Goal: Complete application form: Complete application form

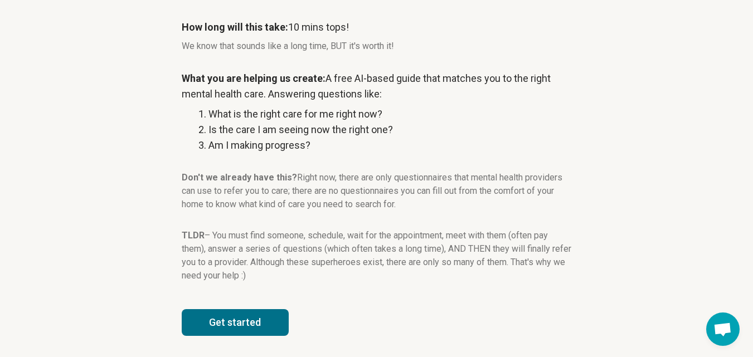
scroll to position [184, 0]
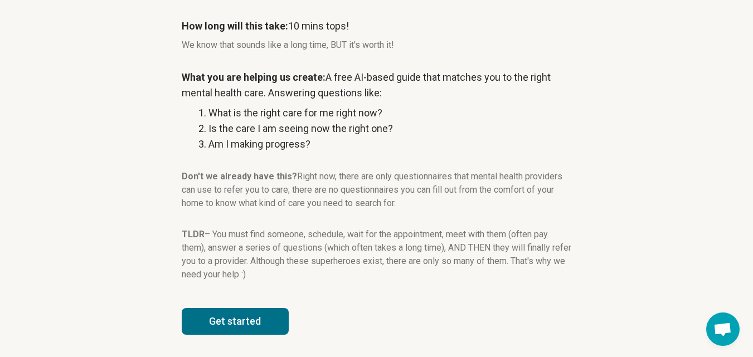
click at [286, 321] on button "Get started" at bounding box center [235, 321] width 107 height 27
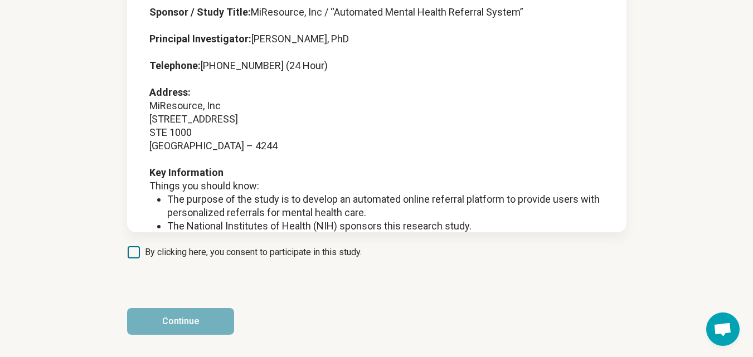
scroll to position [124, 0]
click at [195, 250] on span "By clicking here, you consent to participate in this study." at bounding box center [253, 252] width 217 height 13
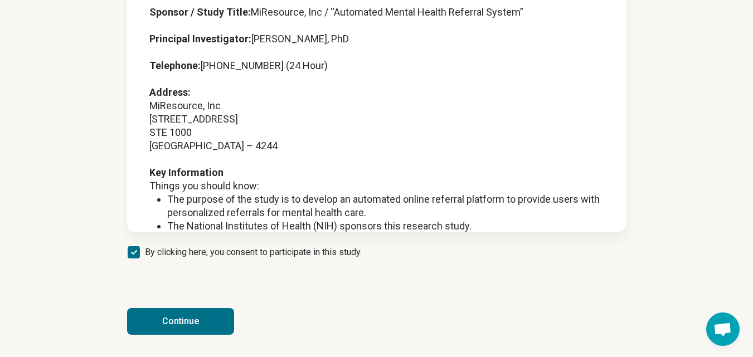
click at [215, 326] on button "Continue" at bounding box center [180, 321] width 107 height 27
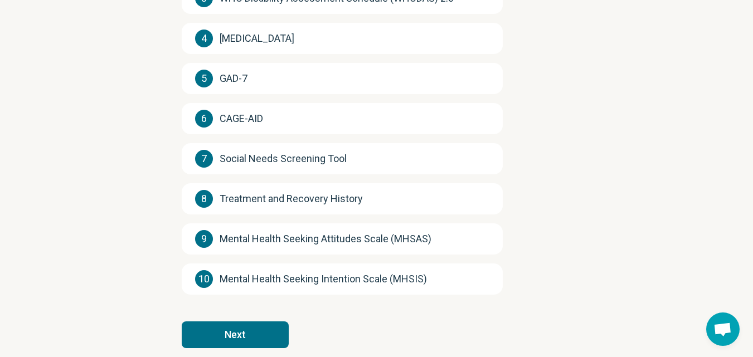
scroll to position [273, 0]
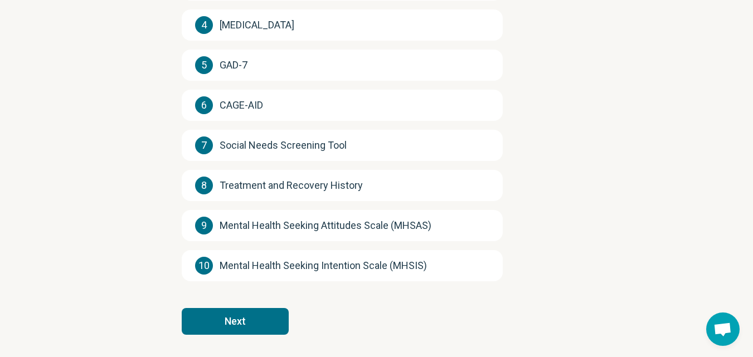
click at [270, 324] on button "Next" at bounding box center [235, 321] width 107 height 27
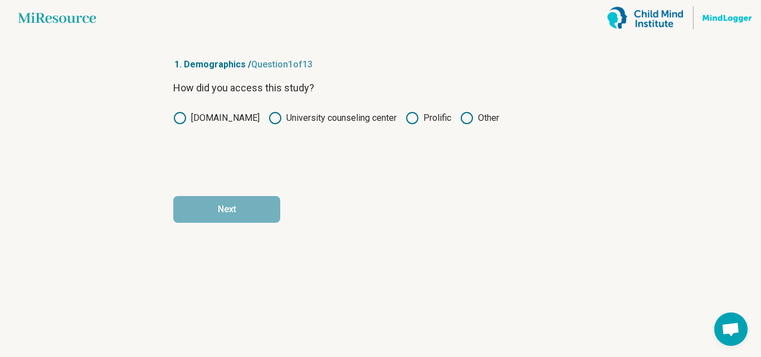
click at [408, 120] on icon at bounding box center [412, 117] width 13 height 13
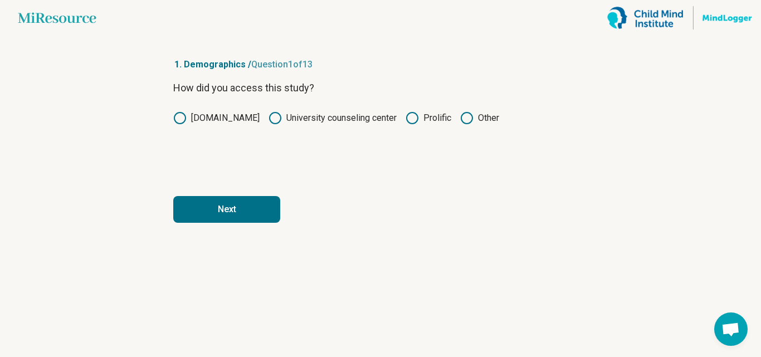
click at [268, 206] on button "Next" at bounding box center [226, 209] width 107 height 27
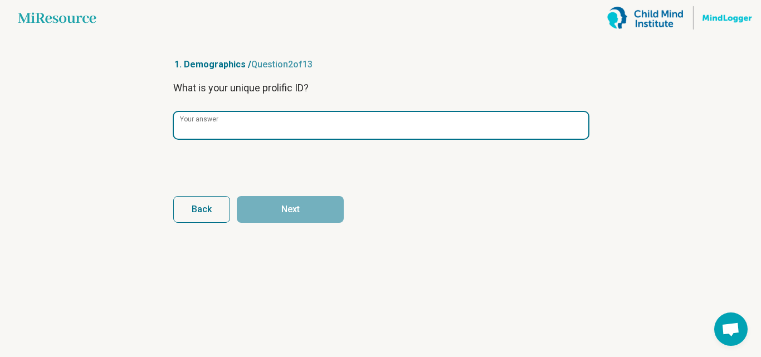
click at [251, 120] on input "Your answer" at bounding box center [381, 125] width 414 height 27
paste input "**********"
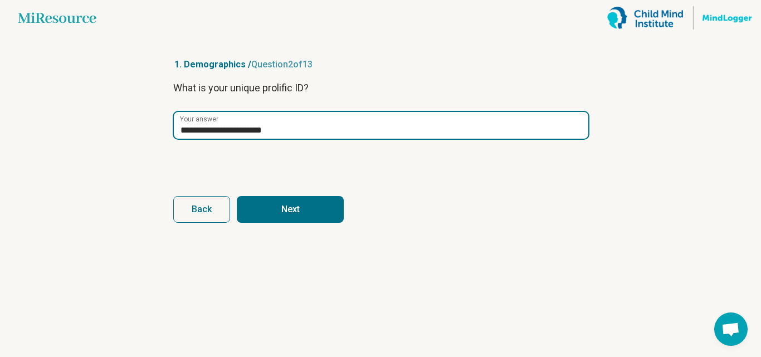
type input "**********"
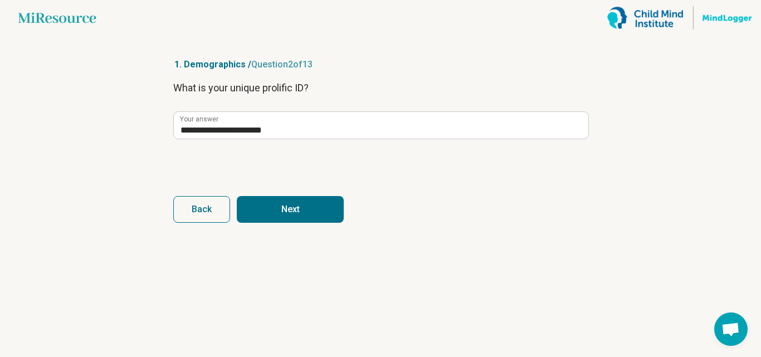
click at [291, 214] on button "Next" at bounding box center [290, 209] width 107 height 27
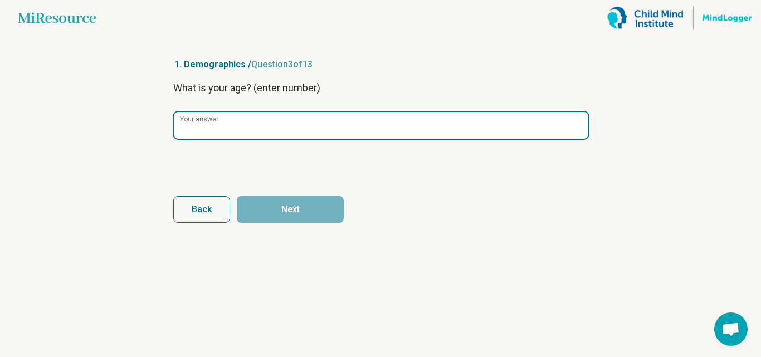
click at [270, 133] on input "Your answer" at bounding box center [381, 125] width 414 height 27
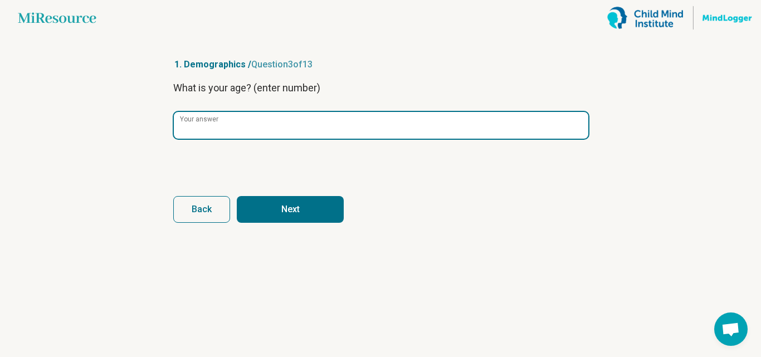
type input "**"
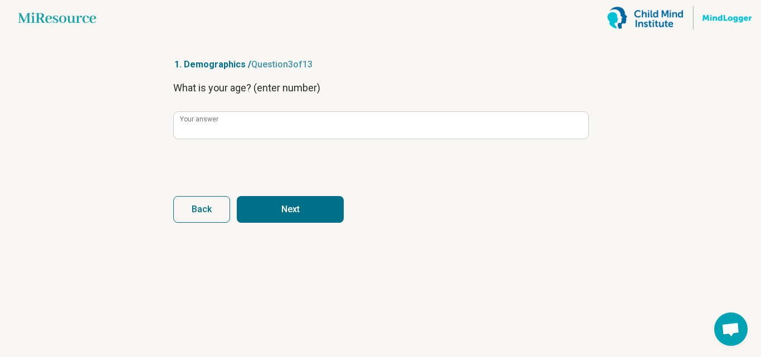
click at [287, 203] on button "Next" at bounding box center [290, 209] width 107 height 27
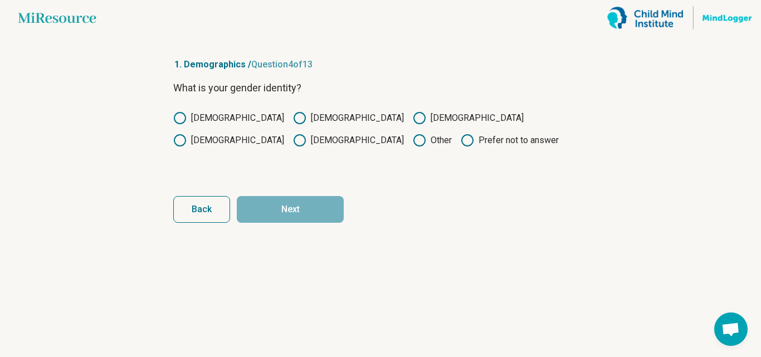
click at [293, 112] on icon at bounding box center [299, 117] width 13 height 13
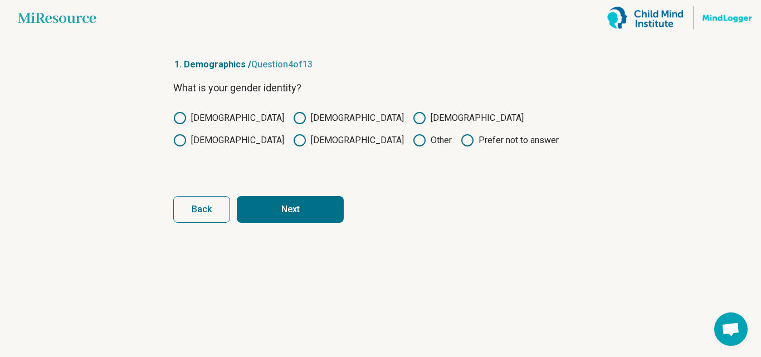
click at [266, 220] on button "Next" at bounding box center [290, 209] width 107 height 27
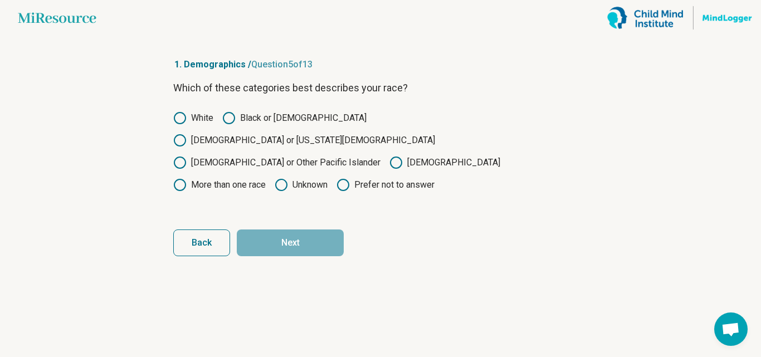
click at [243, 119] on label "Black or [DEMOGRAPHIC_DATA]" at bounding box center [294, 117] width 144 height 13
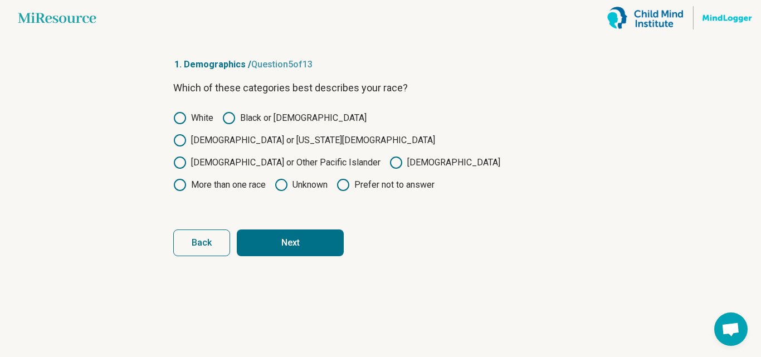
click at [297, 229] on button "Next" at bounding box center [290, 242] width 107 height 27
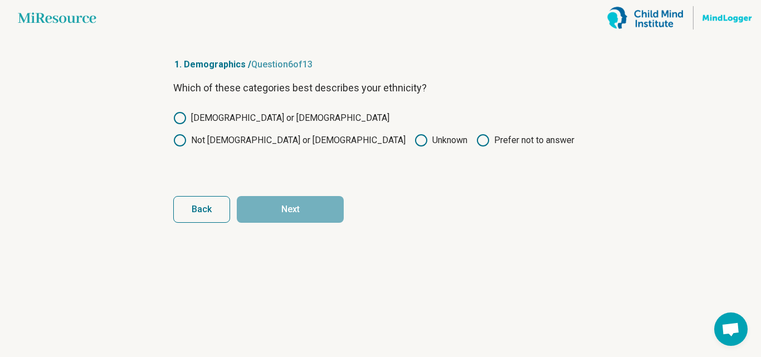
click at [335, 134] on label "Not [DEMOGRAPHIC_DATA] or [DEMOGRAPHIC_DATA]" at bounding box center [289, 140] width 232 height 13
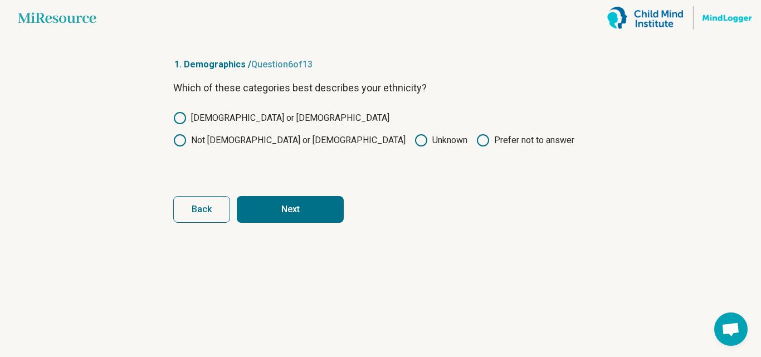
click at [313, 209] on button "Next" at bounding box center [290, 209] width 107 height 27
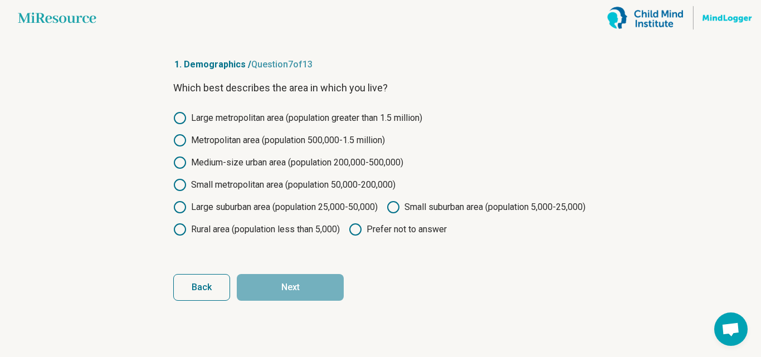
click at [329, 208] on label "Large suburban area (population 25,000-50,000)" at bounding box center [275, 207] width 204 height 13
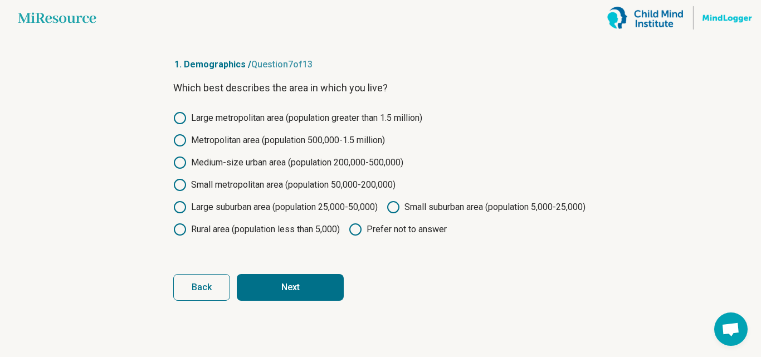
click at [324, 301] on button "Next" at bounding box center [290, 287] width 107 height 27
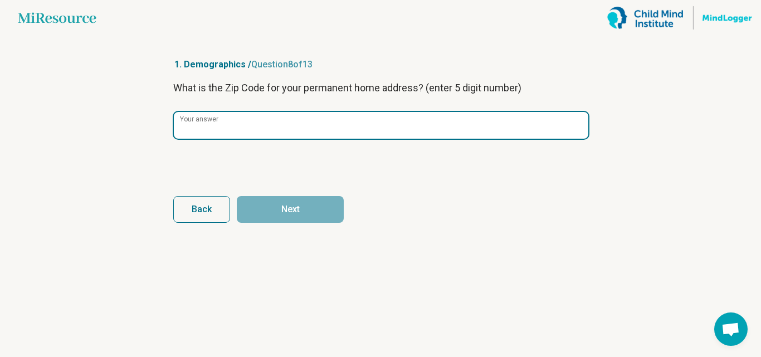
click at [245, 134] on input "Your answer" at bounding box center [381, 125] width 414 height 27
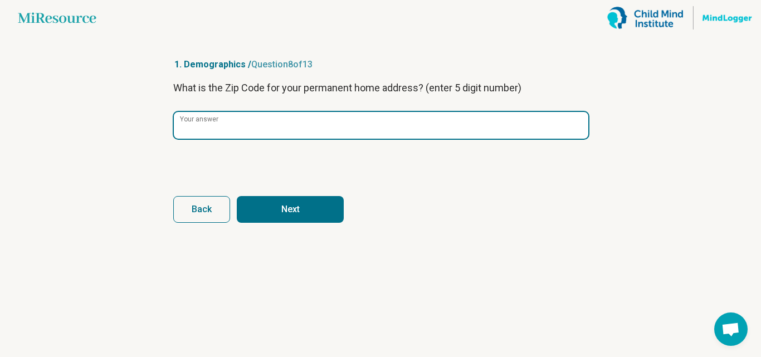
type input "*****"
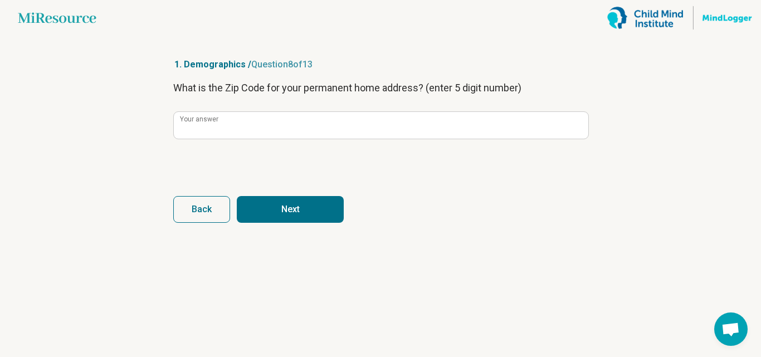
click at [274, 216] on button "Next" at bounding box center [290, 209] width 107 height 27
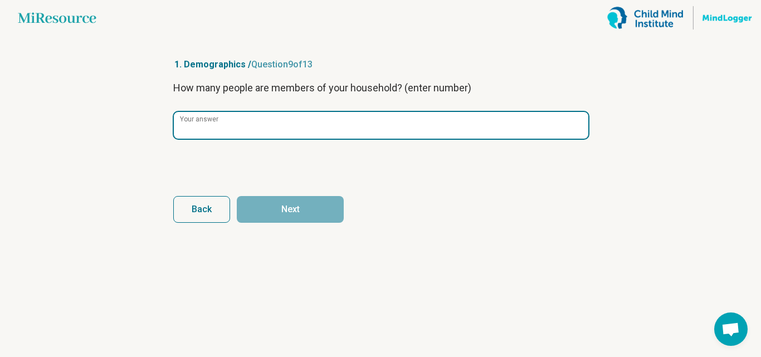
click at [236, 123] on input "Your answer" at bounding box center [381, 125] width 414 height 27
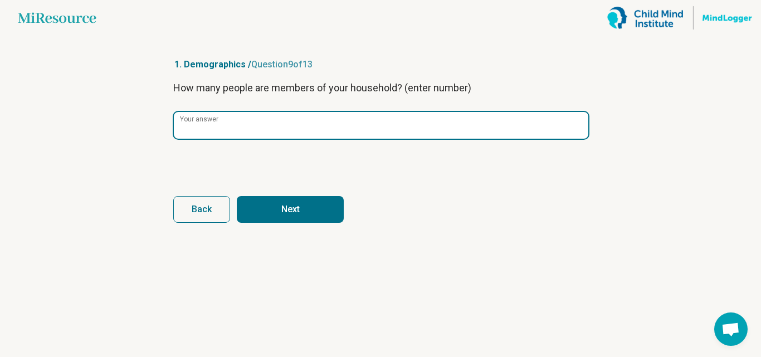
type input "*"
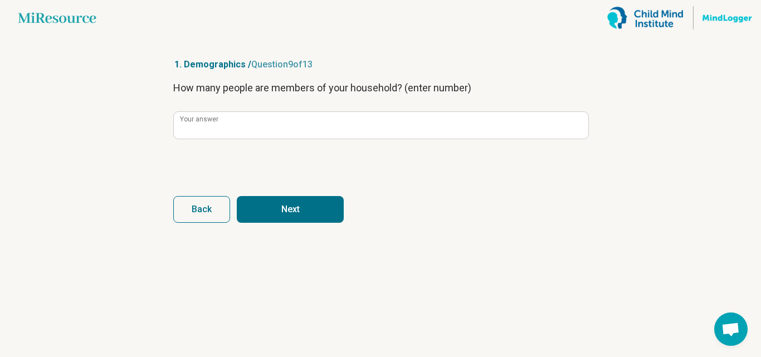
click at [311, 213] on button "Next" at bounding box center [290, 209] width 107 height 27
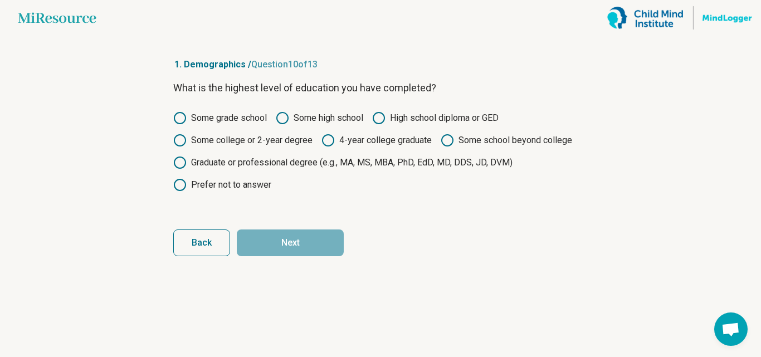
click at [385, 116] on icon at bounding box center [378, 117] width 13 height 13
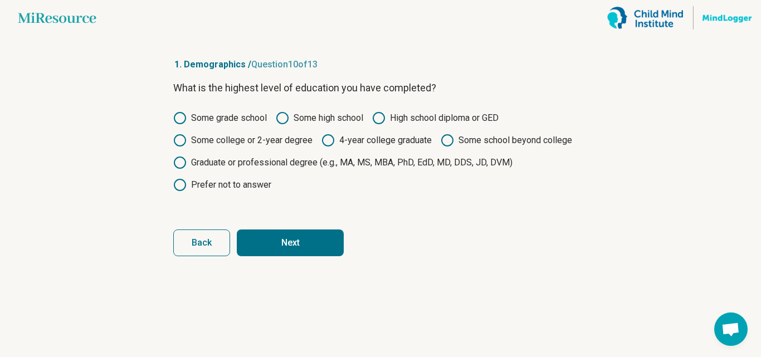
click at [309, 244] on button "Next" at bounding box center [290, 242] width 107 height 27
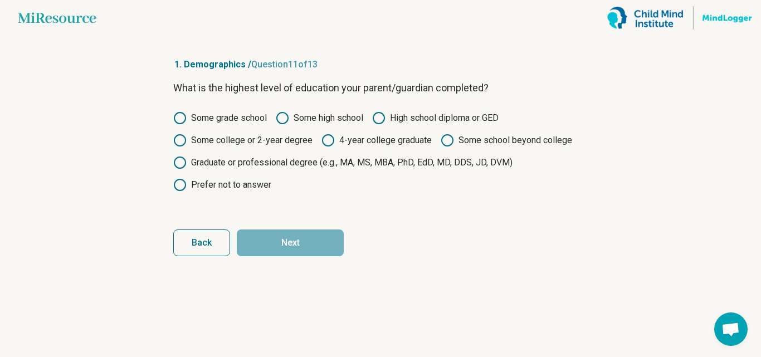
click at [205, 162] on label "Graduate or professional degree (e.g., MA, MS, MBA, PhD, EdD, MD, DDS, JD, DVM)" at bounding box center [342, 162] width 339 height 13
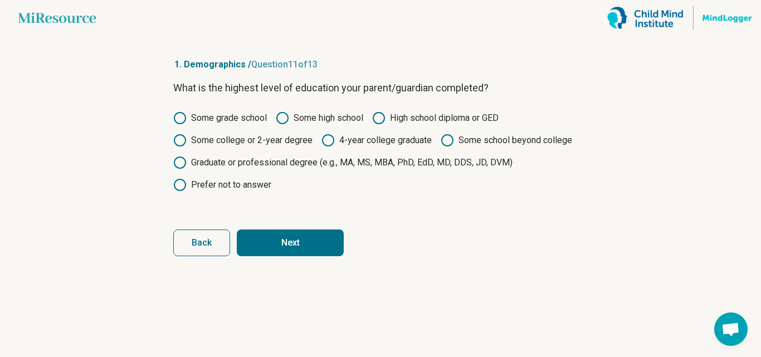
click at [263, 236] on button "Next" at bounding box center [290, 242] width 107 height 27
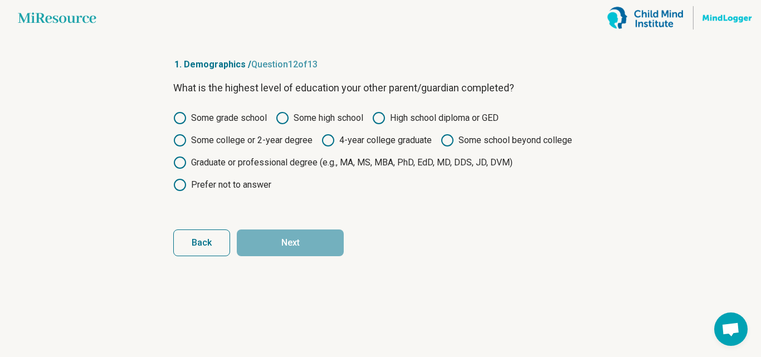
click at [224, 167] on label "Graduate or professional degree (e.g., MA, MS, MBA, PhD, EdD, MD, DDS, JD, DVM)" at bounding box center [342, 162] width 339 height 13
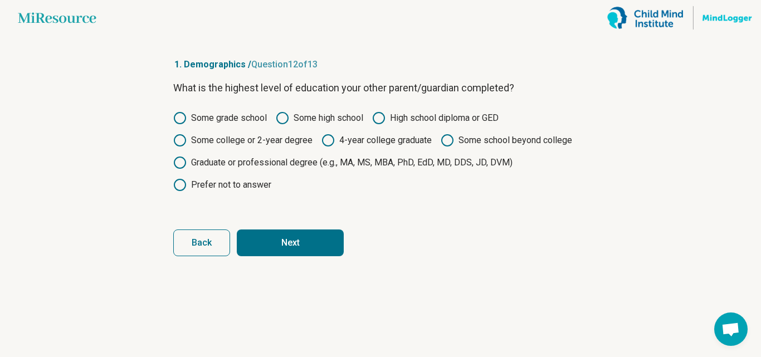
click at [278, 236] on button "Next" at bounding box center [290, 242] width 107 height 27
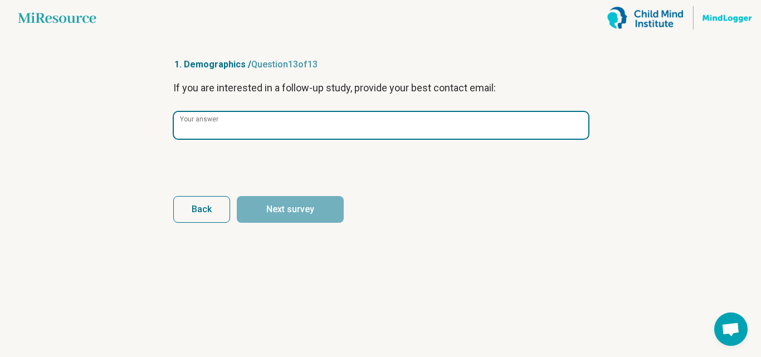
click at [241, 121] on input "Your answer" at bounding box center [381, 125] width 414 height 27
paste input "**********"
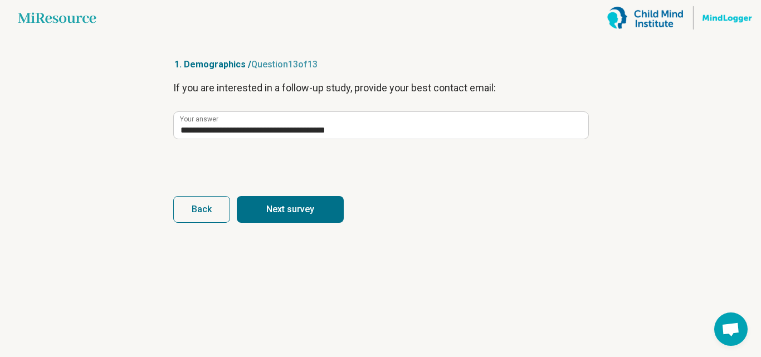
click at [279, 207] on button "Next survey" at bounding box center [290, 209] width 107 height 27
type input "**********"
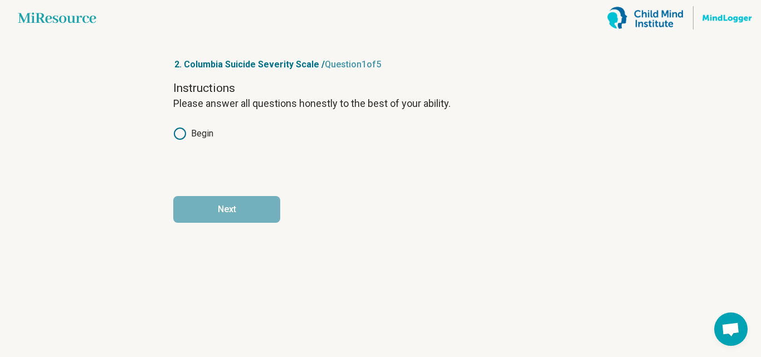
click at [206, 136] on label "Begin" at bounding box center [193, 133] width 40 height 13
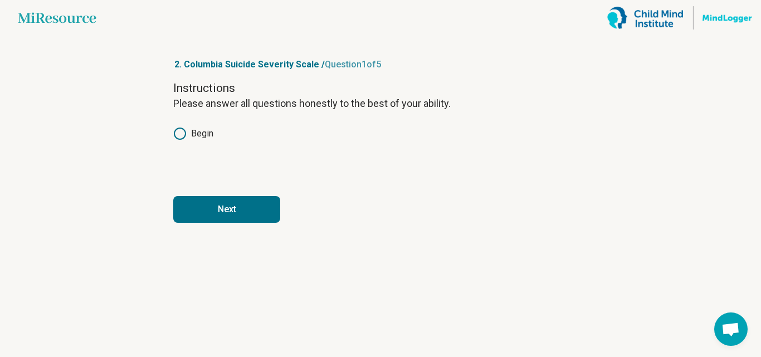
click at [253, 211] on button "Next" at bounding box center [226, 209] width 107 height 27
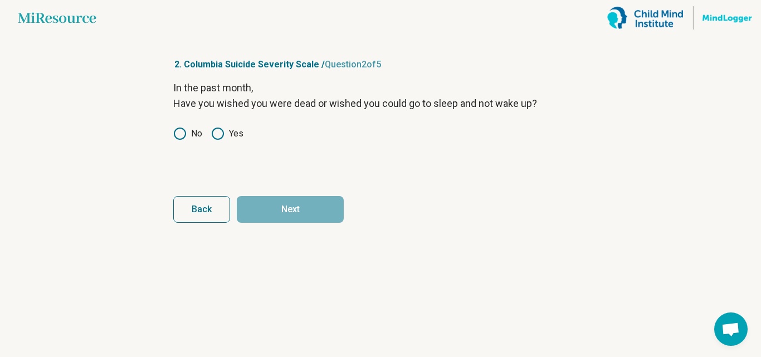
click at [229, 140] on label "Yes" at bounding box center [227, 133] width 32 height 13
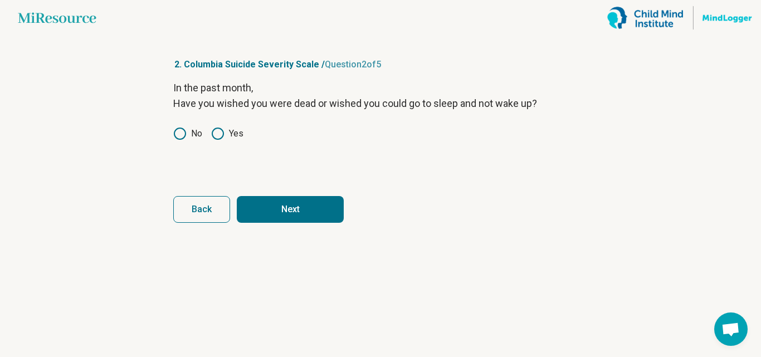
click at [286, 206] on button "Next" at bounding box center [290, 209] width 107 height 27
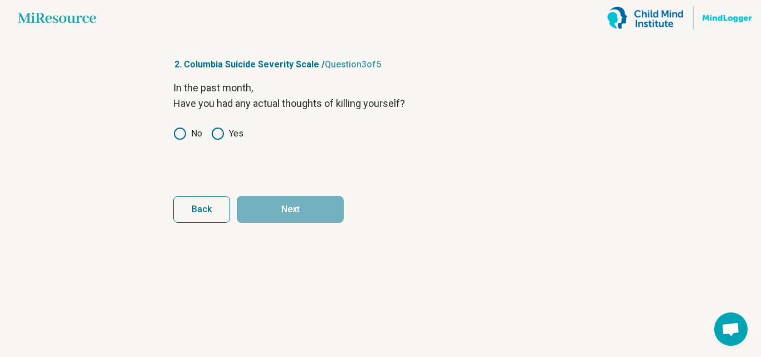
click at [198, 133] on label "No" at bounding box center [187, 133] width 29 height 13
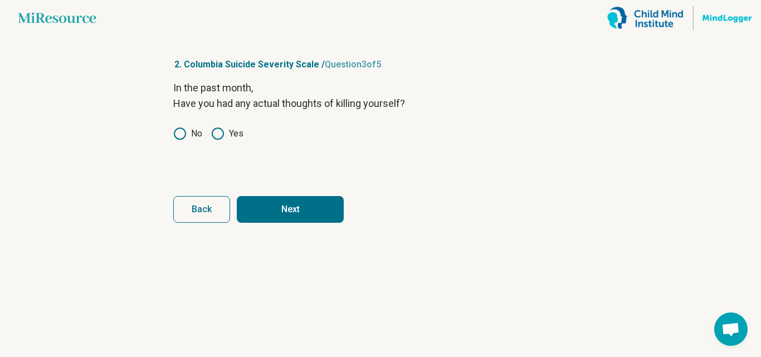
click at [222, 138] on circle at bounding box center [217, 133] width 11 height 11
click at [287, 216] on button "Next" at bounding box center [290, 209] width 107 height 27
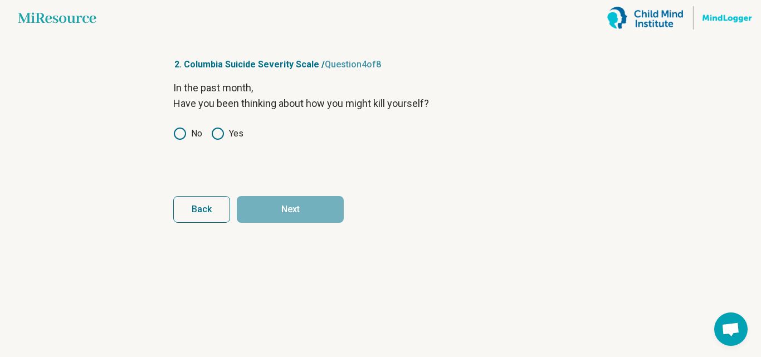
click at [227, 133] on label "Yes" at bounding box center [227, 133] width 32 height 13
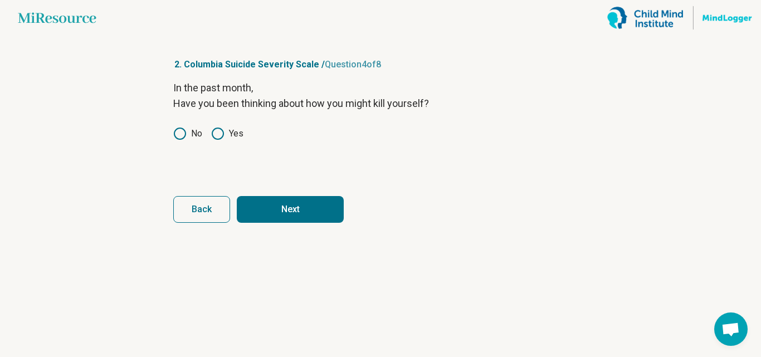
click at [268, 207] on button "Next" at bounding box center [290, 209] width 107 height 27
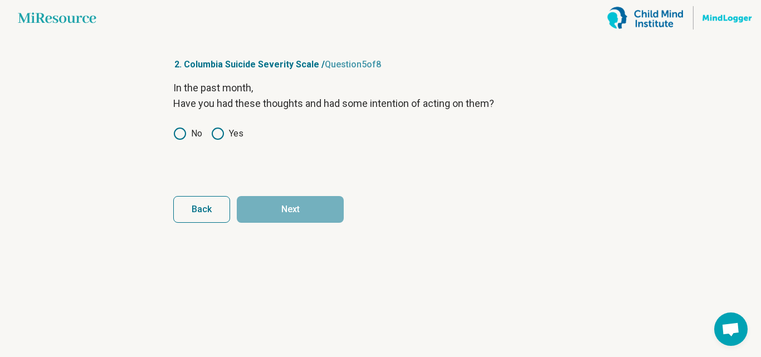
click at [190, 134] on label "No" at bounding box center [187, 133] width 29 height 13
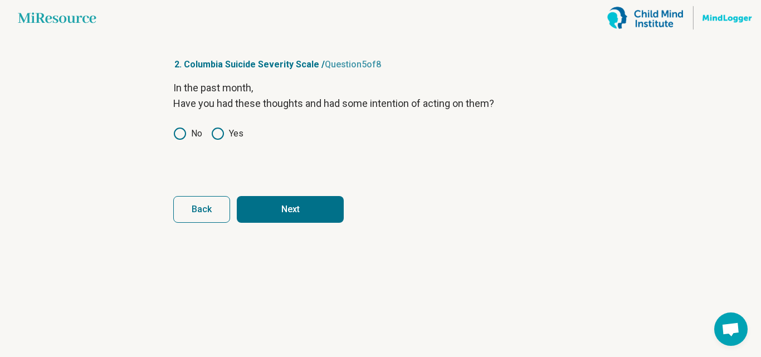
click at [284, 214] on button "Next" at bounding box center [290, 209] width 107 height 27
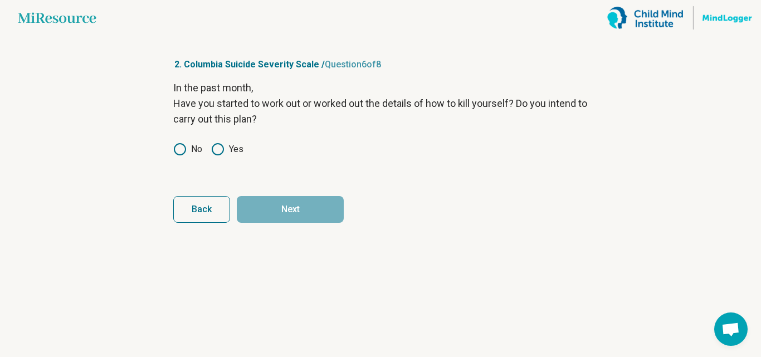
click at [198, 154] on label "No" at bounding box center [187, 149] width 29 height 13
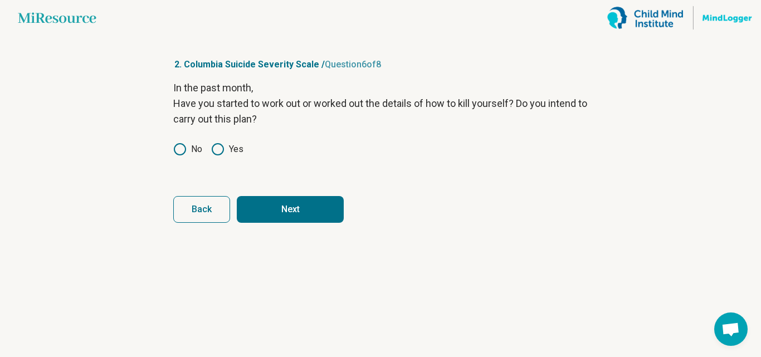
click at [315, 216] on button "Next" at bounding box center [290, 209] width 107 height 27
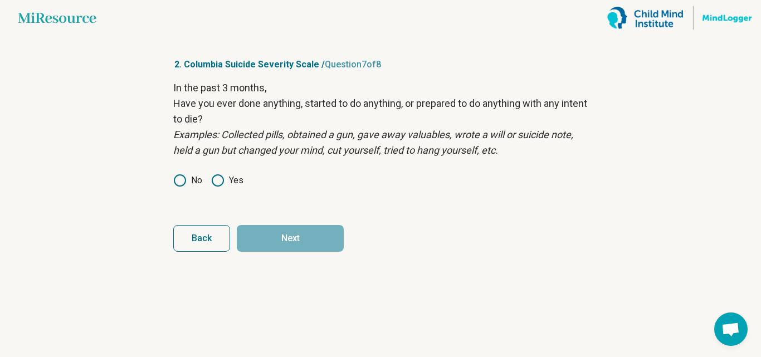
click at [175, 179] on icon at bounding box center [179, 180] width 13 height 13
click at [299, 240] on button "Next" at bounding box center [290, 238] width 107 height 27
click at [189, 177] on label "No" at bounding box center [187, 180] width 29 height 13
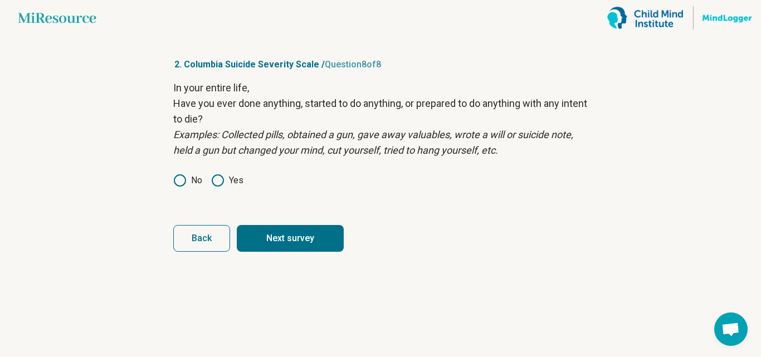
click at [273, 237] on button "Next survey" at bounding box center [290, 238] width 107 height 27
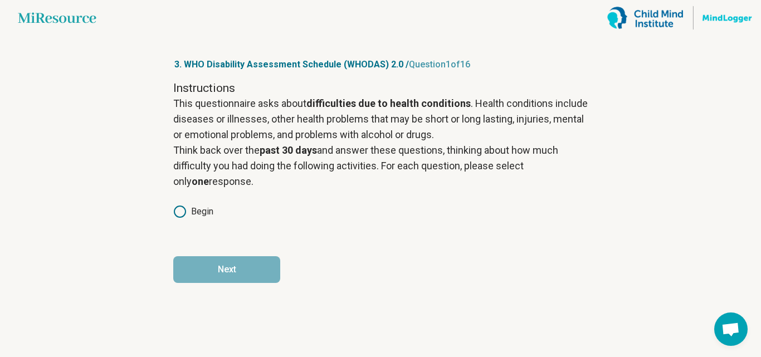
click at [193, 213] on label "Begin" at bounding box center [193, 211] width 40 height 13
click at [209, 266] on button "Next" at bounding box center [226, 269] width 107 height 27
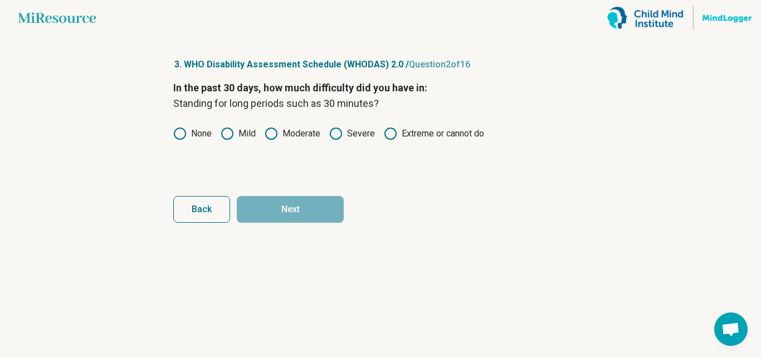
click at [273, 135] on icon at bounding box center [271, 133] width 13 height 13
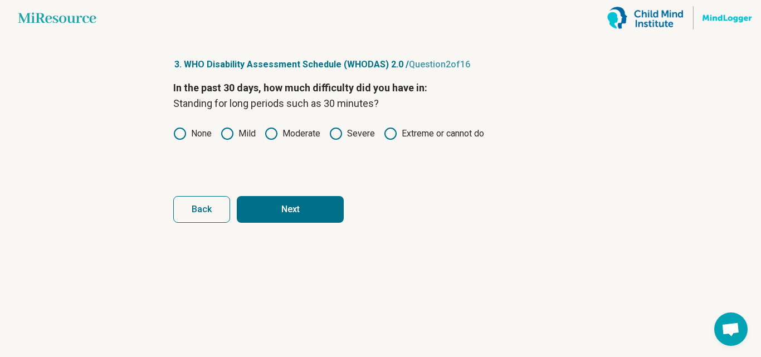
click at [266, 203] on button "Next" at bounding box center [290, 209] width 107 height 27
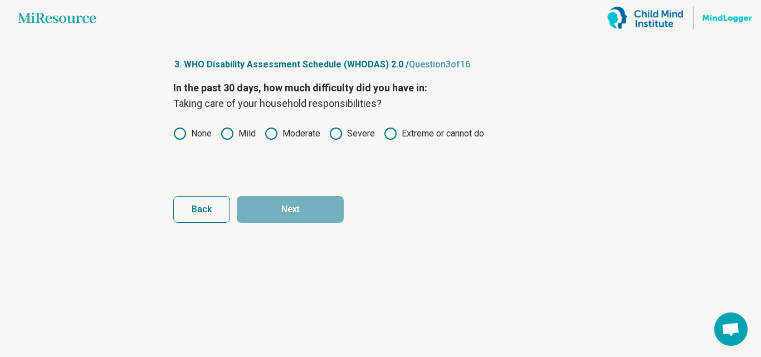
click at [232, 134] on icon at bounding box center [227, 133] width 13 height 13
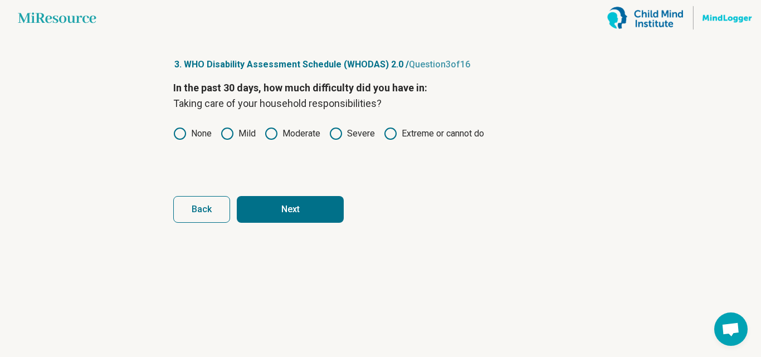
click at [278, 206] on button "Next" at bounding box center [290, 209] width 107 height 27
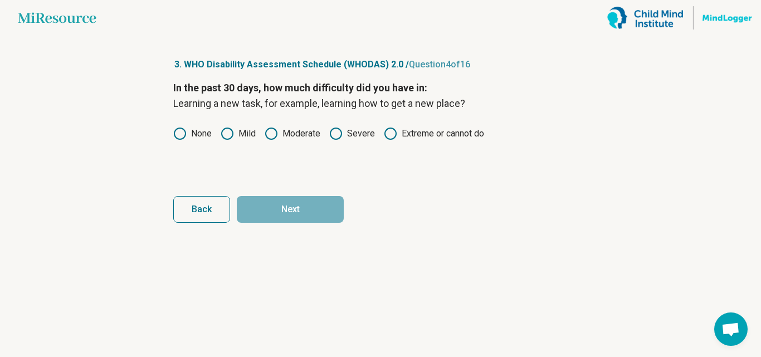
click at [315, 136] on label "Moderate" at bounding box center [293, 133] width 56 height 13
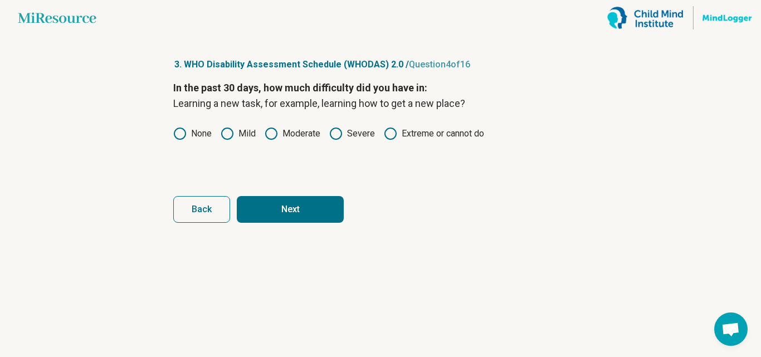
click at [321, 202] on button "Next" at bounding box center [290, 209] width 107 height 27
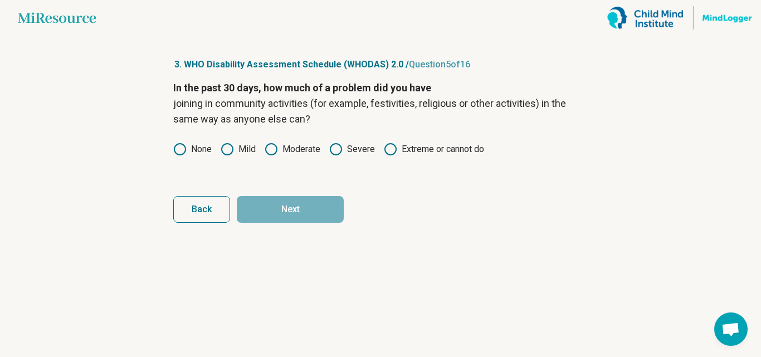
click at [205, 148] on label "None" at bounding box center [192, 149] width 38 height 13
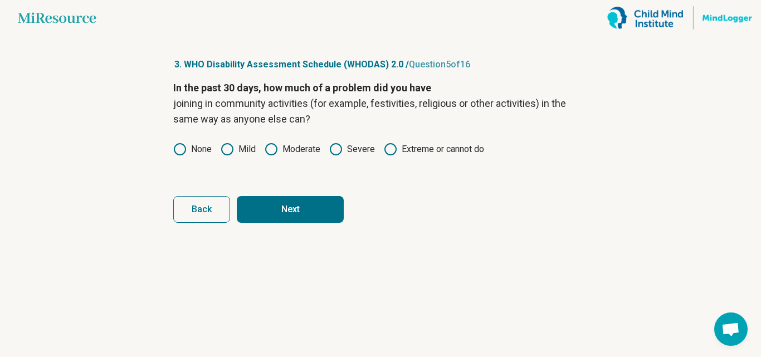
click at [247, 206] on button "Next" at bounding box center [290, 209] width 107 height 27
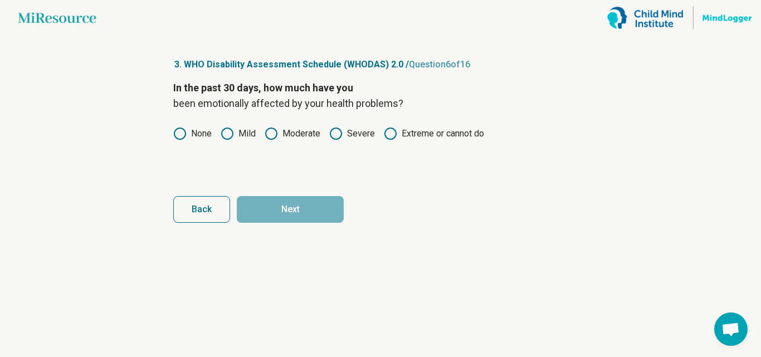
click at [339, 136] on icon at bounding box center [335, 133] width 13 height 13
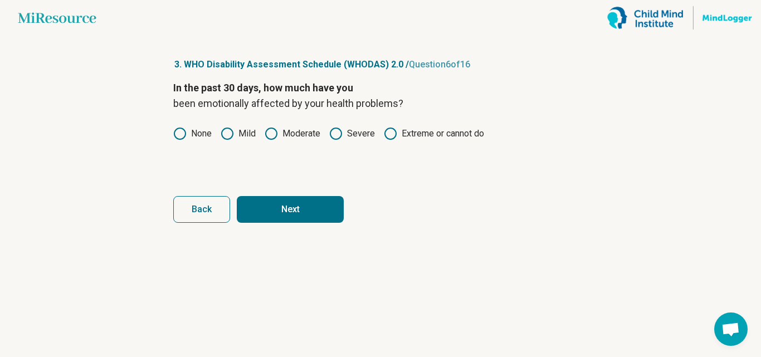
click at [316, 211] on button "Next" at bounding box center [290, 209] width 107 height 27
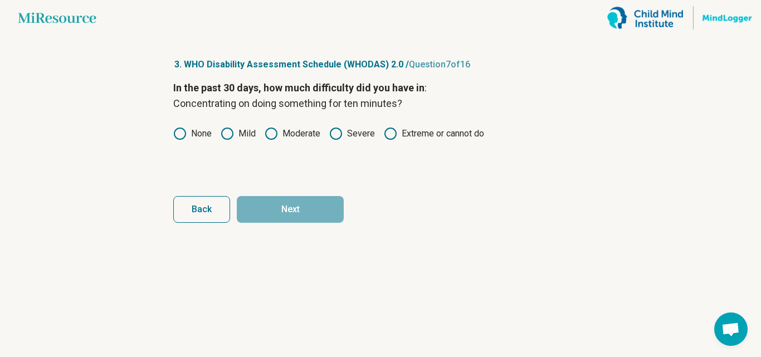
click at [296, 137] on label "Moderate" at bounding box center [293, 133] width 56 height 13
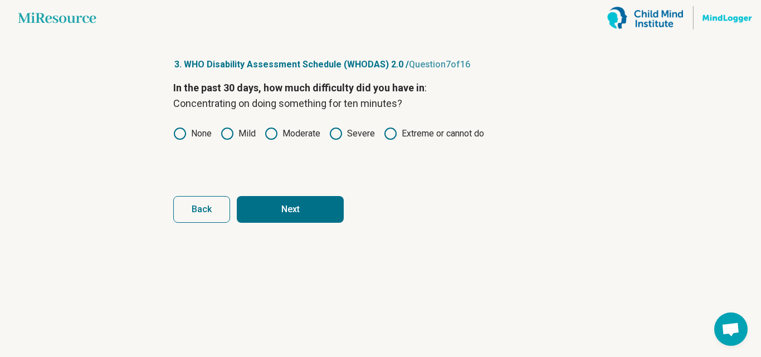
click at [256, 131] on label "Mild" at bounding box center [238, 133] width 35 height 13
click at [197, 132] on label "None" at bounding box center [192, 133] width 38 height 13
click at [275, 203] on button "Next" at bounding box center [290, 209] width 107 height 27
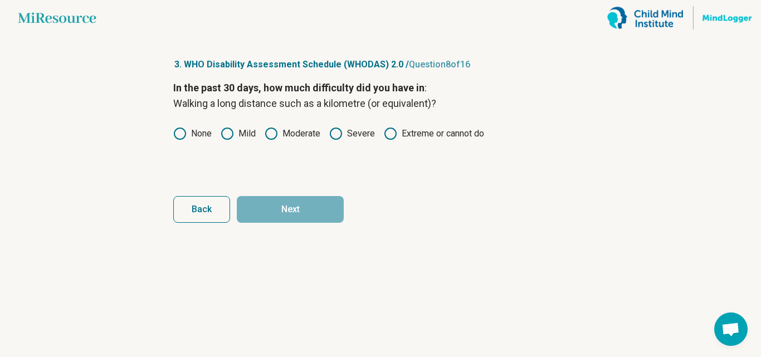
click at [330, 136] on icon at bounding box center [335, 133] width 13 height 13
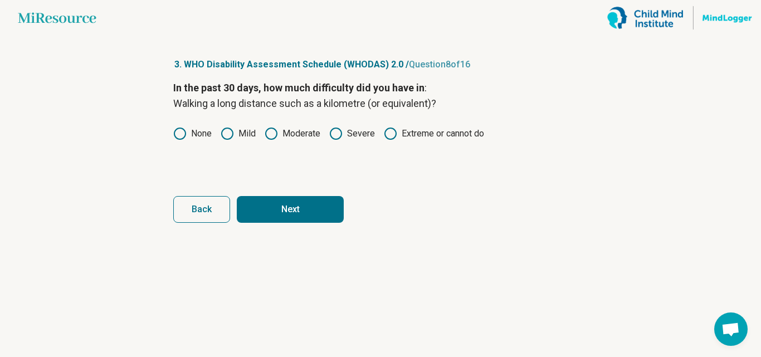
click at [282, 133] on label "Moderate" at bounding box center [293, 133] width 56 height 13
click at [290, 217] on button "Next" at bounding box center [290, 209] width 107 height 27
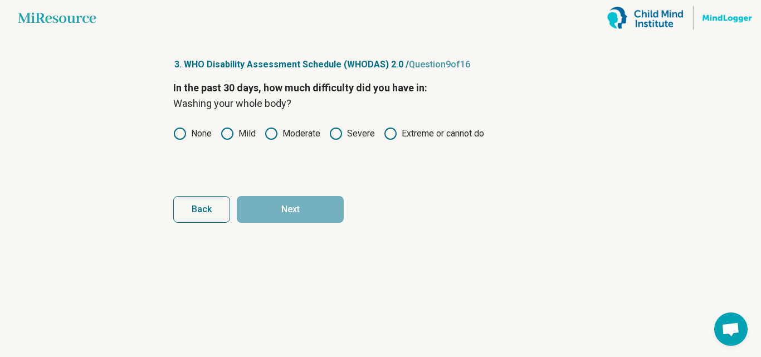
click at [204, 129] on label "None" at bounding box center [192, 133] width 38 height 13
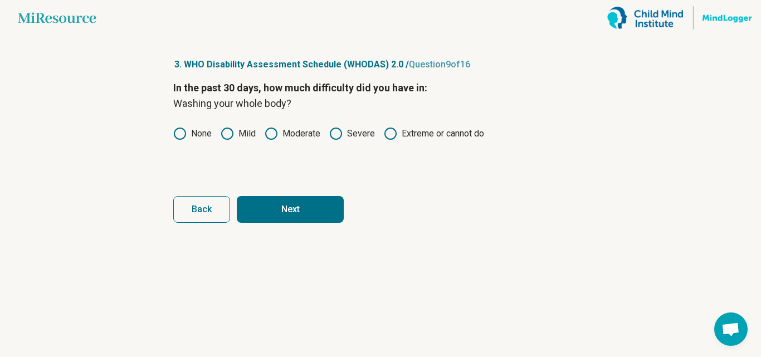
click at [279, 218] on button "Next" at bounding box center [290, 209] width 107 height 27
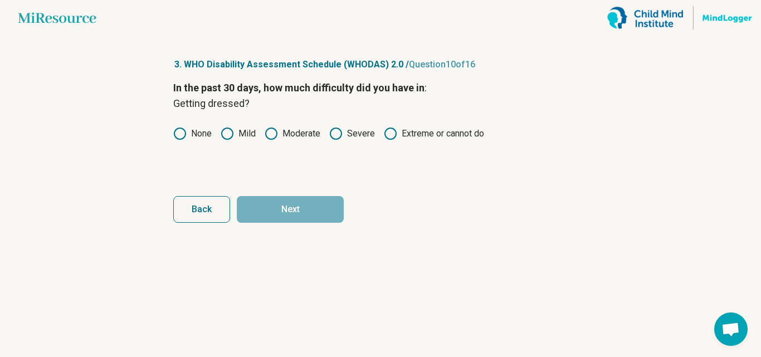
click at [211, 131] on label "None" at bounding box center [192, 133] width 38 height 13
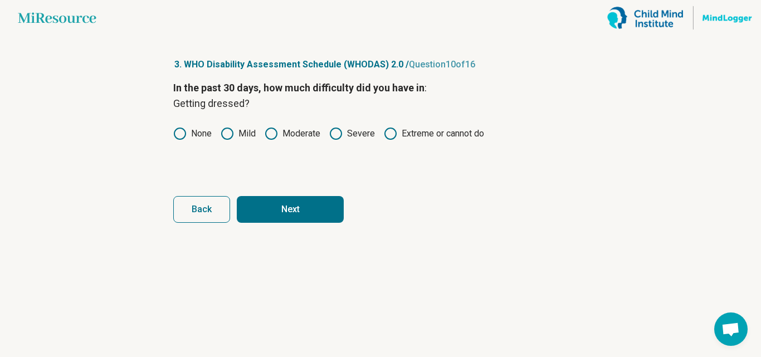
click at [278, 218] on button "Next" at bounding box center [290, 209] width 107 height 27
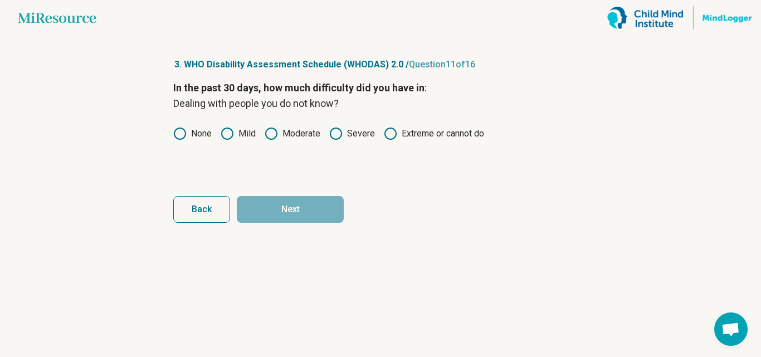
click at [250, 133] on label "Mild" at bounding box center [238, 133] width 35 height 13
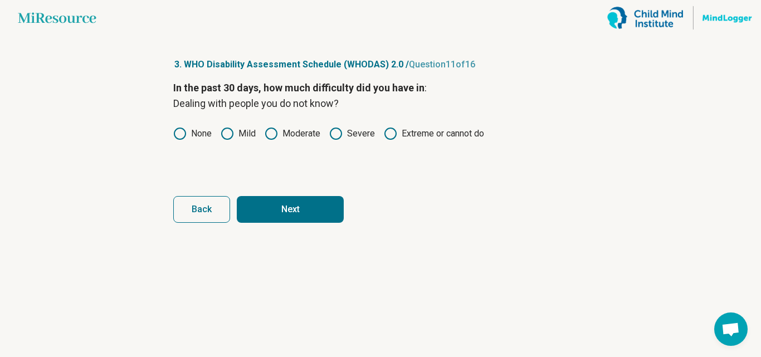
click at [286, 203] on button "Next" at bounding box center [290, 209] width 107 height 27
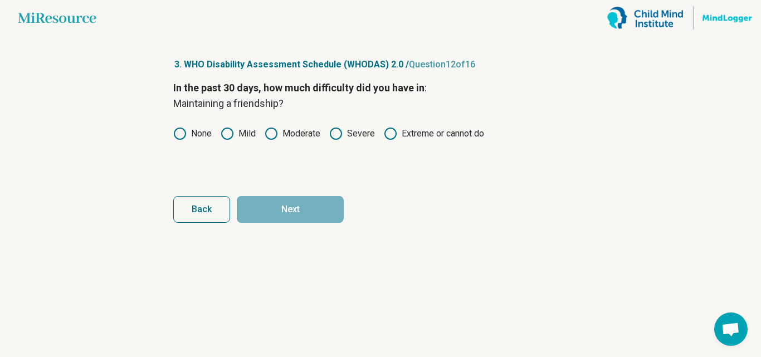
click at [202, 134] on label "None" at bounding box center [192, 133] width 38 height 13
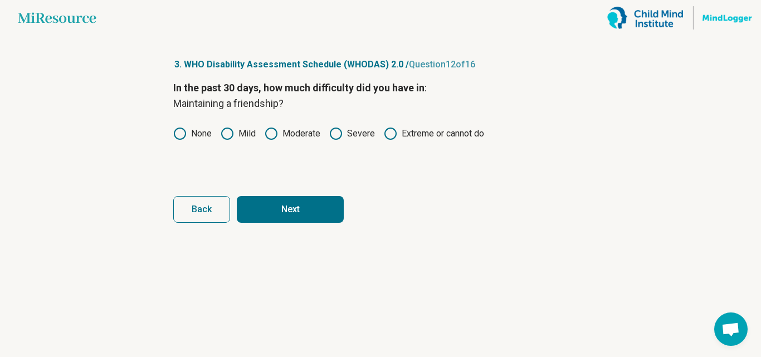
click at [292, 213] on button "Next" at bounding box center [290, 209] width 107 height 27
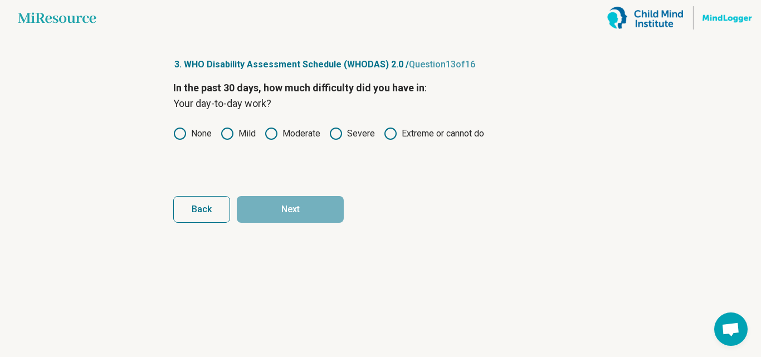
click at [196, 135] on label "None" at bounding box center [192, 133] width 38 height 13
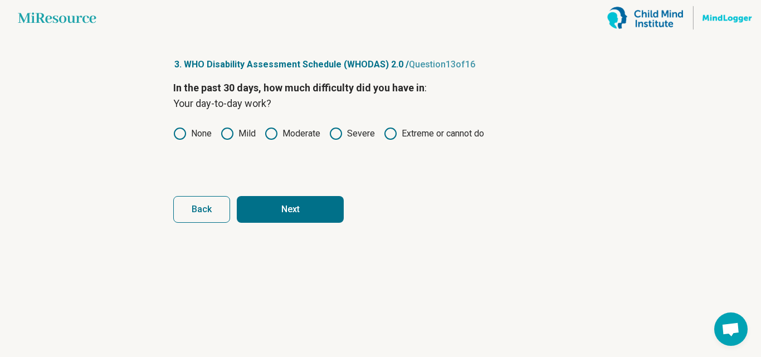
click at [268, 213] on button "Next" at bounding box center [290, 209] width 107 height 27
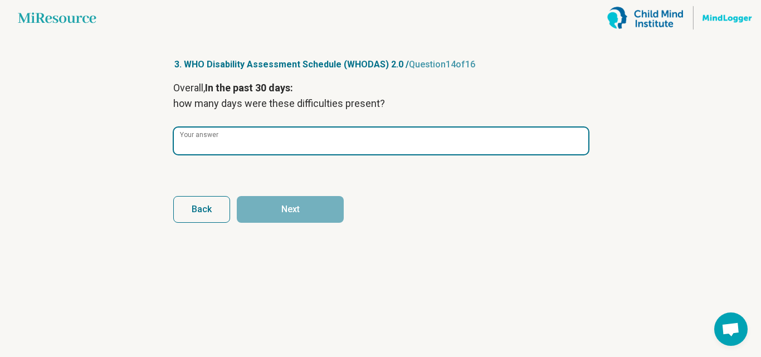
click at [270, 139] on input "Your answer" at bounding box center [381, 141] width 414 height 27
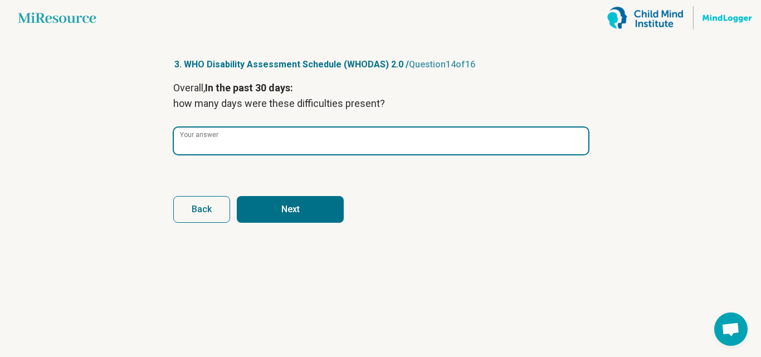
type input "**"
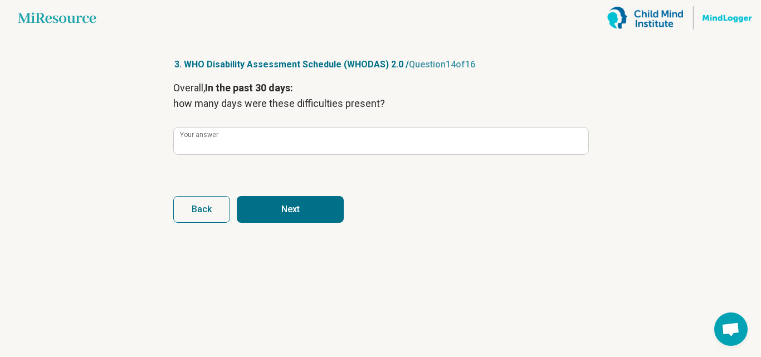
click at [294, 209] on button "Next" at bounding box center [290, 209] width 107 height 27
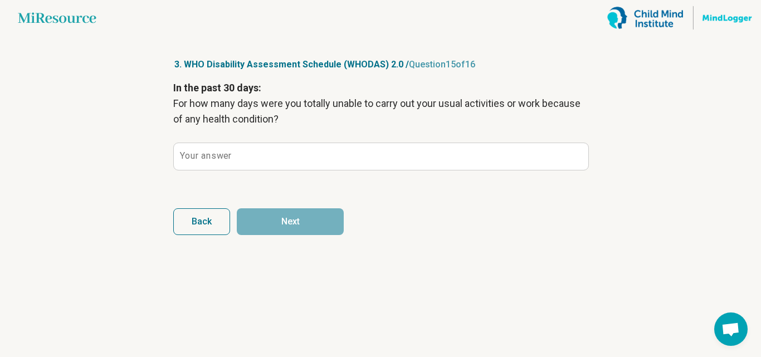
click at [208, 213] on button "Back" at bounding box center [201, 221] width 57 height 27
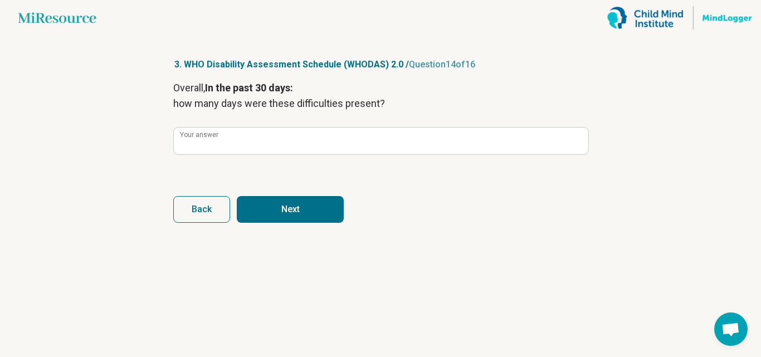
click at [208, 213] on span "Back" at bounding box center [202, 209] width 20 height 9
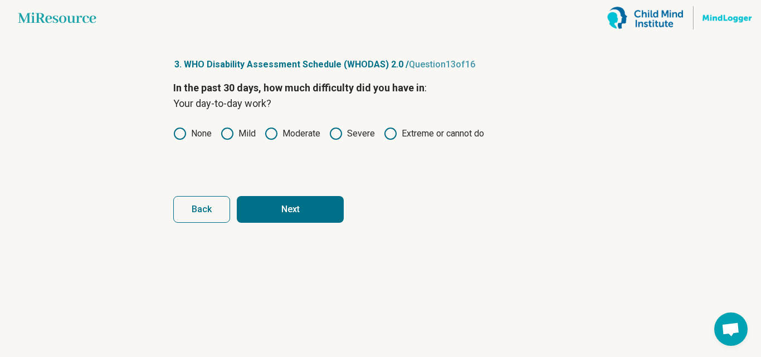
click at [265, 214] on button "Next" at bounding box center [290, 209] width 107 height 27
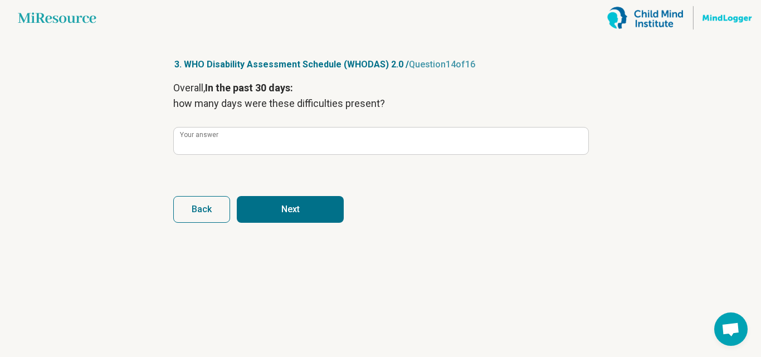
click at [265, 214] on button "Next" at bounding box center [290, 209] width 107 height 27
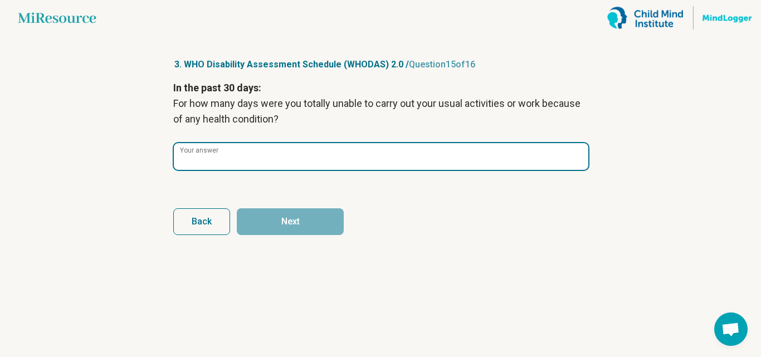
click at [408, 146] on input "Your answer" at bounding box center [381, 156] width 414 height 27
type input "*"
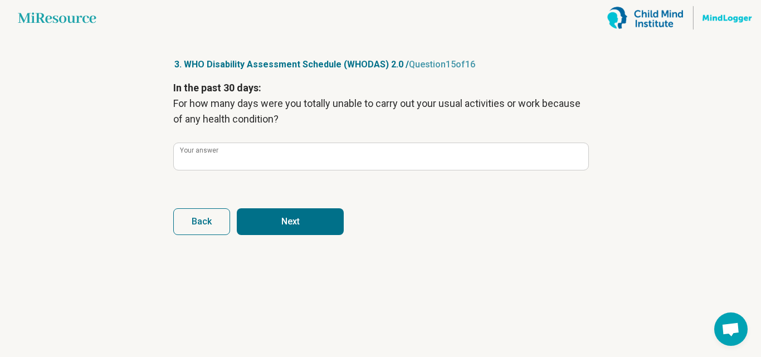
click at [331, 212] on button "Next" at bounding box center [290, 221] width 107 height 27
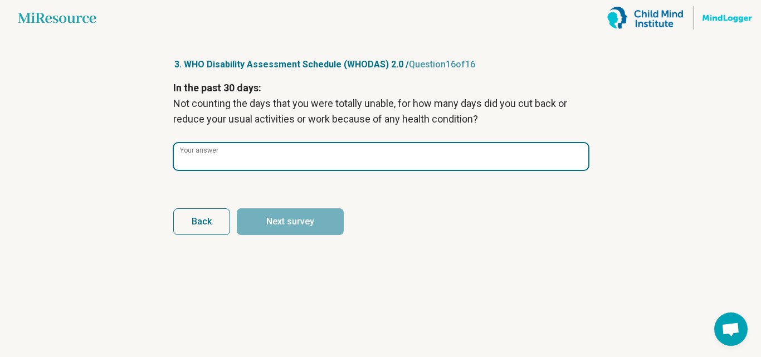
click at [340, 151] on input "Your answer" at bounding box center [381, 156] width 414 height 27
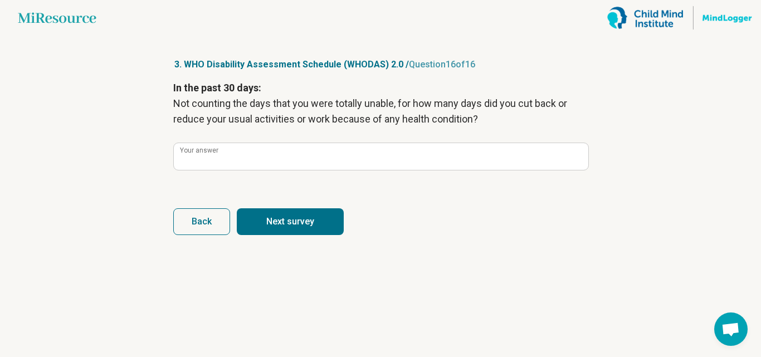
click at [272, 216] on button "Next survey" at bounding box center [290, 221] width 107 height 27
type input "*"
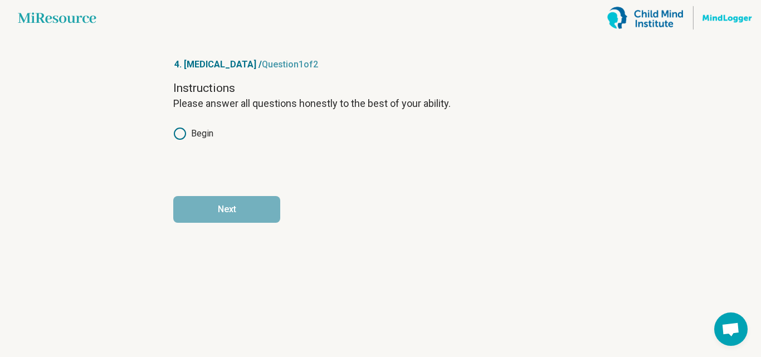
click at [203, 139] on label "Begin" at bounding box center [193, 133] width 40 height 13
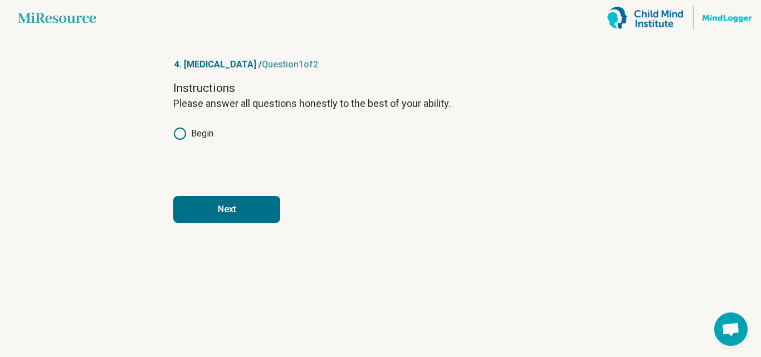
click at [224, 207] on button "Next" at bounding box center [226, 209] width 107 height 27
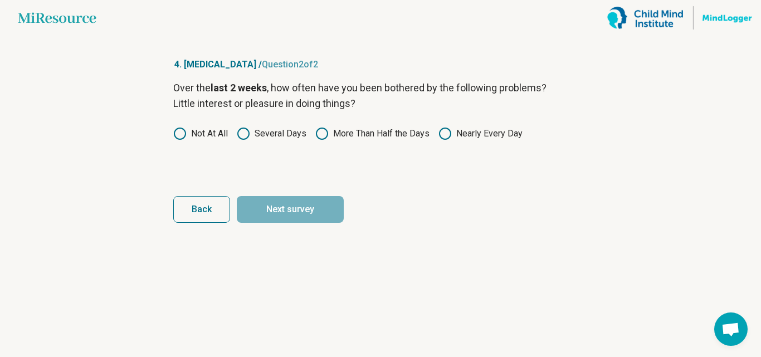
click at [441, 138] on icon at bounding box center [444, 133] width 13 height 13
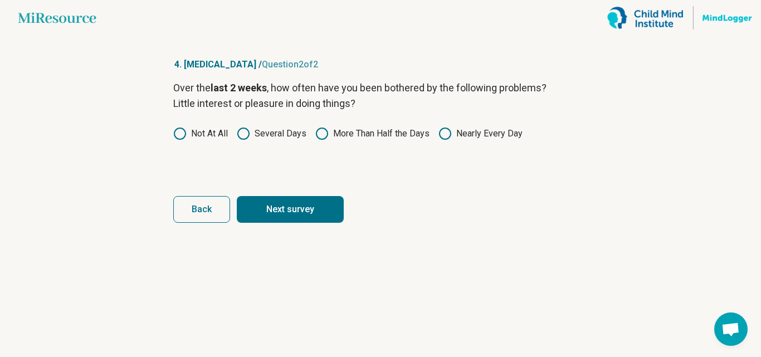
click at [332, 208] on button "Next survey" at bounding box center [290, 209] width 107 height 27
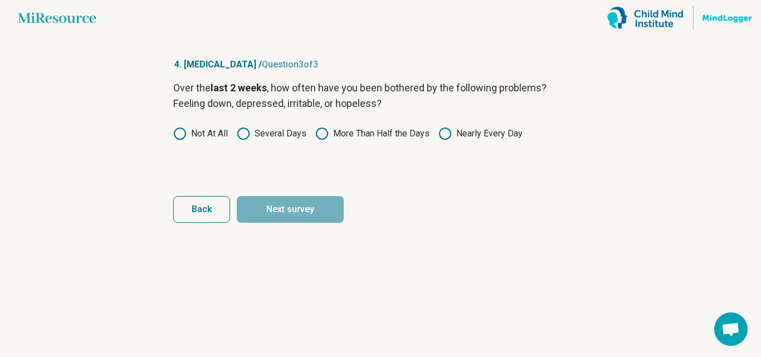
click at [444, 135] on icon at bounding box center [444, 133] width 13 height 13
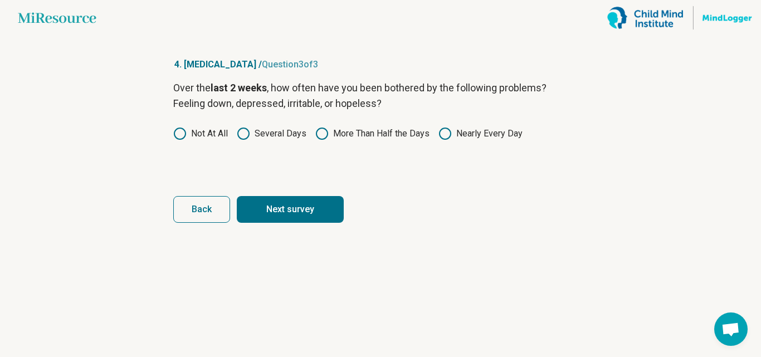
click at [313, 197] on button "Next survey" at bounding box center [290, 209] width 107 height 27
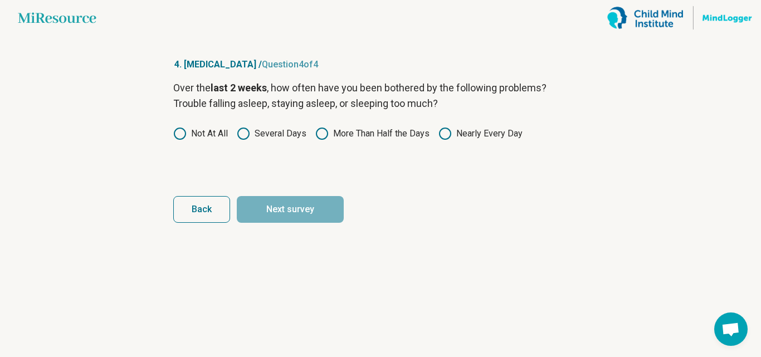
click at [445, 131] on icon at bounding box center [444, 133] width 13 height 13
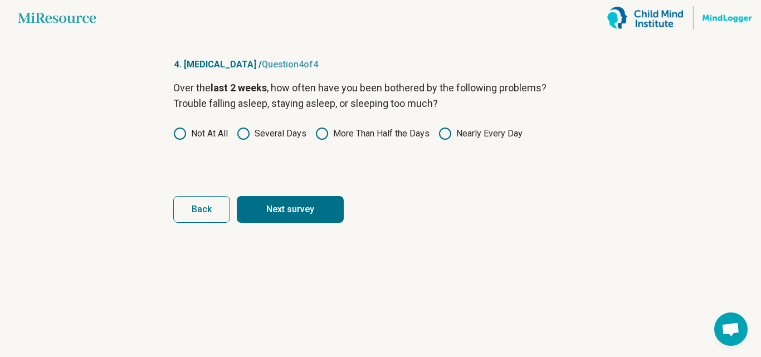
click at [328, 209] on button "Next survey" at bounding box center [290, 209] width 107 height 27
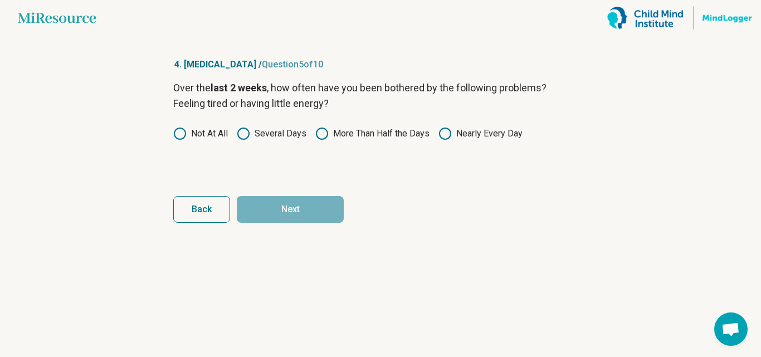
click at [444, 133] on icon at bounding box center [444, 133] width 13 height 13
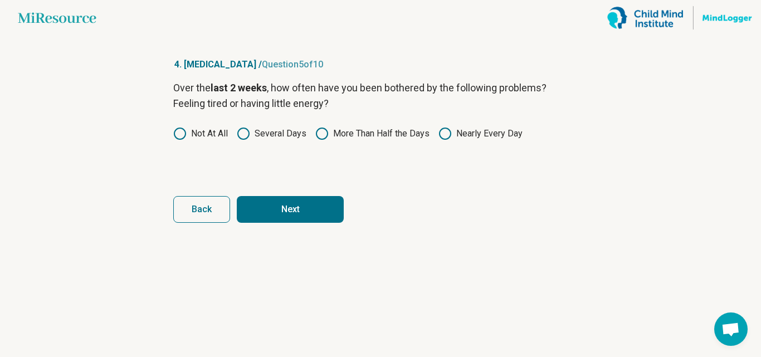
click at [290, 218] on button "Next" at bounding box center [290, 209] width 107 height 27
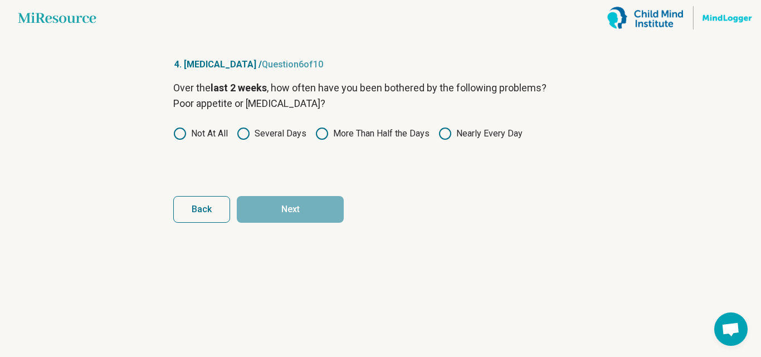
click at [451, 134] on circle at bounding box center [444, 133] width 11 height 11
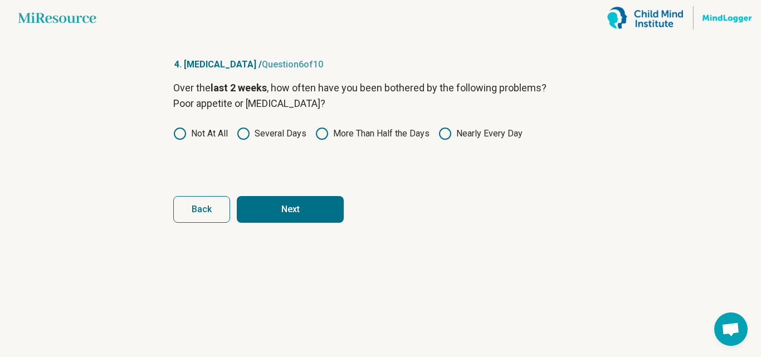
click at [295, 217] on button "Next" at bounding box center [290, 209] width 107 height 27
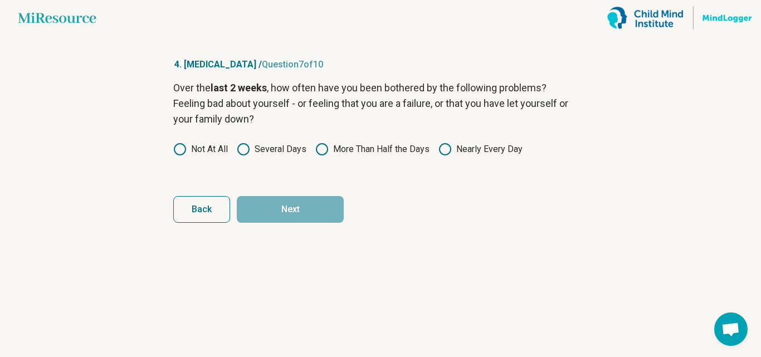
click at [257, 145] on label "Several Days" at bounding box center [272, 149] width 70 height 13
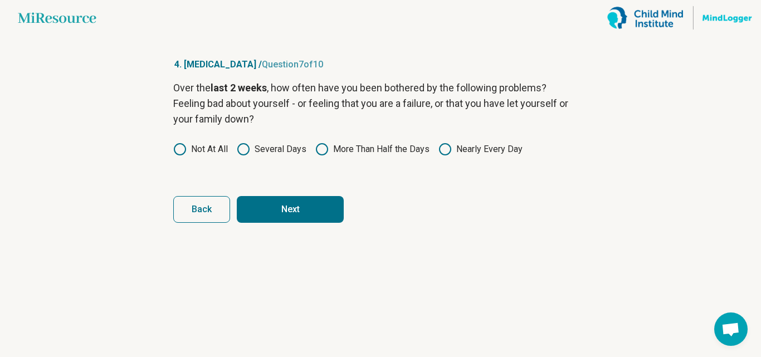
click at [281, 203] on button "Next" at bounding box center [290, 209] width 107 height 27
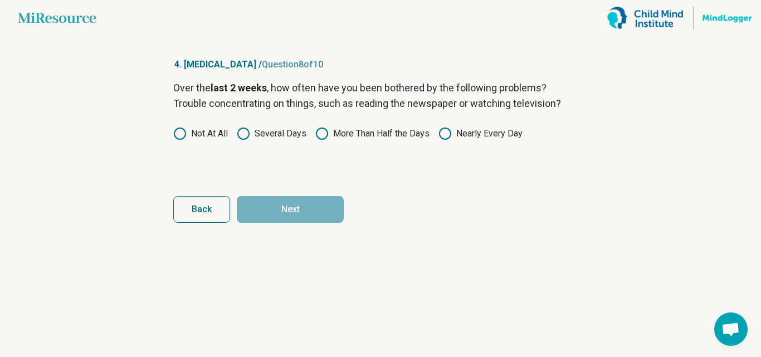
click at [243, 140] on div "Over the last 2 weeks , how often have you been bothered by the following probl…" at bounding box center [380, 127] width 414 height 94
click at [250, 125] on div "Over the last 2 weeks , how often have you been bothered by the following probl…" at bounding box center [380, 127] width 414 height 94
click at [249, 134] on circle at bounding box center [243, 133] width 11 height 11
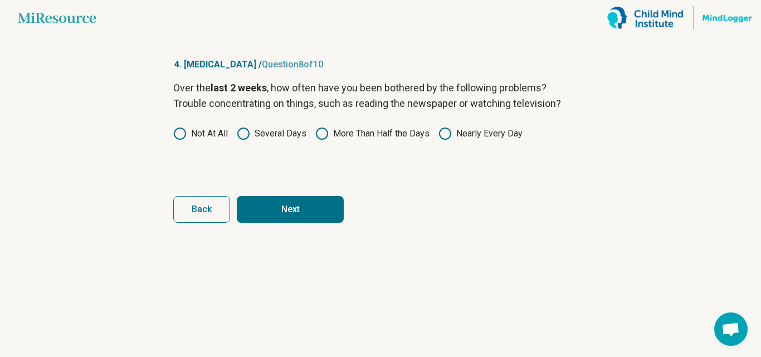
click at [266, 208] on button "Next" at bounding box center [290, 209] width 107 height 27
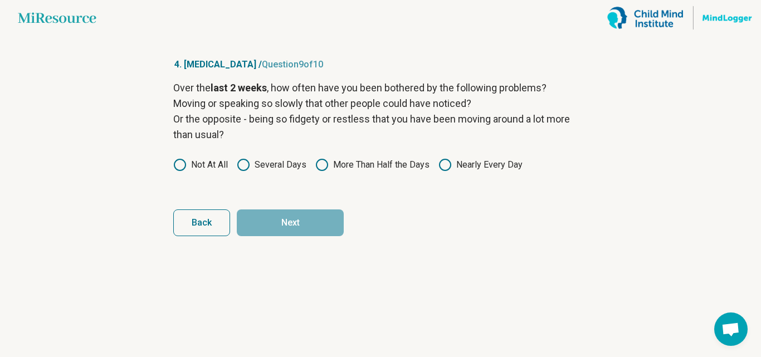
click at [250, 167] on icon at bounding box center [243, 164] width 13 height 13
click at [349, 171] on label "More Than Half the Days" at bounding box center [372, 164] width 114 height 13
click at [302, 235] on button "Next" at bounding box center [290, 222] width 107 height 27
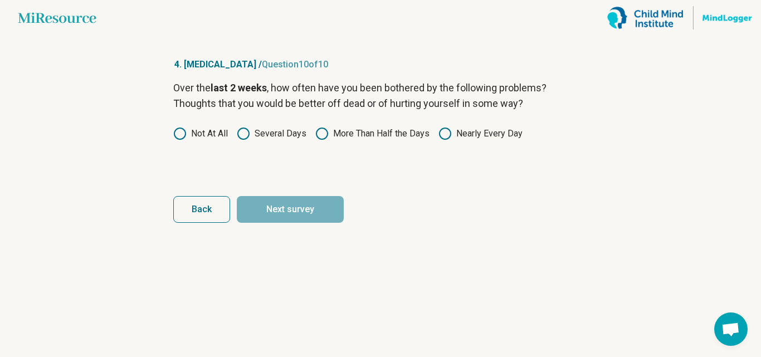
click at [253, 136] on label "Several Days" at bounding box center [272, 133] width 70 height 13
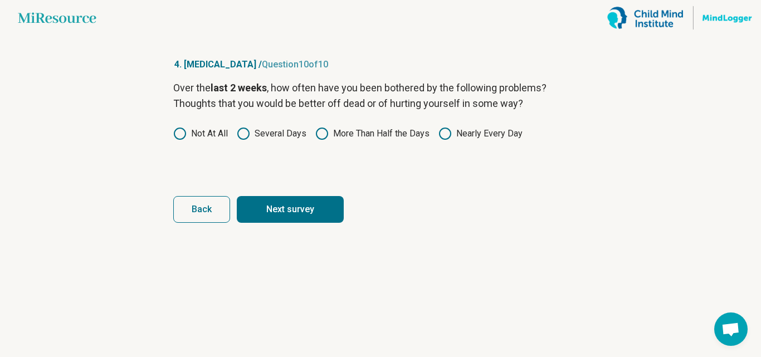
click at [282, 208] on button "Next survey" at bounding box center [290, 209] width 107 height 27
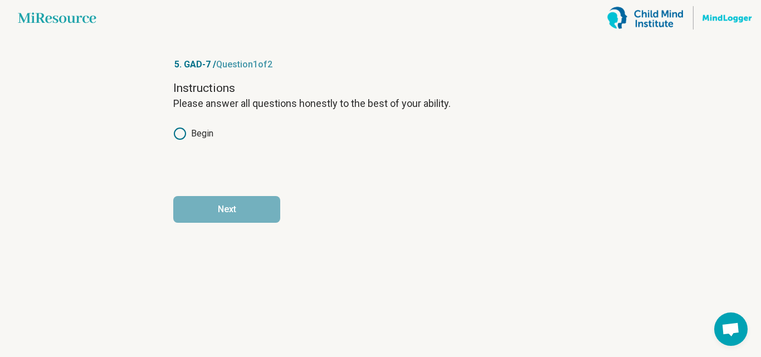
click at [195, 138] on label "Begin" at bounding box center [193, 133] width 40 height 13
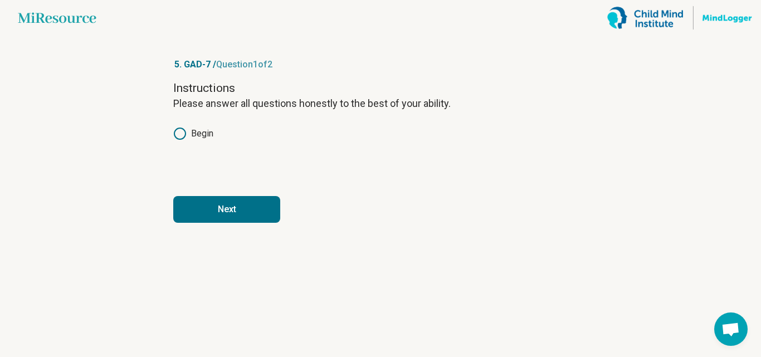
click at [223, 214] on button "Next" at bounding box center [226, 209] width 107 height 27
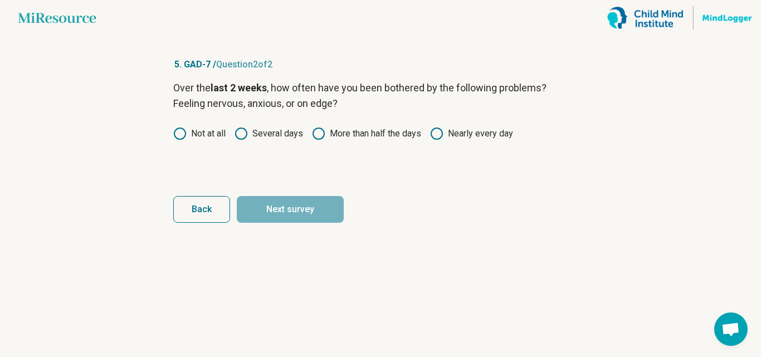
click at [448, 144] on div "Over the last 2 weeks , how often have you been bothered by the following probl…" at bounding box center [380, 127] width 414 height 94
click at [438, 132] on icon at bounding box center [436, 133] width 13 height 13
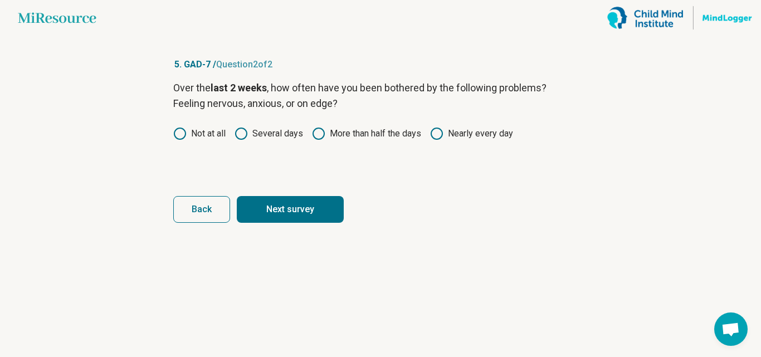
click at [326, 199] on button "Next survey" at bounding box center [290, 209] width 107 height 27
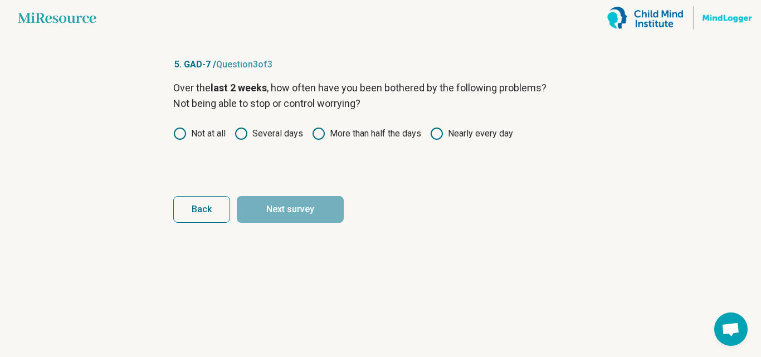
click at [441, 139] on circle at bounding box center [436, 133] width 11 height 11
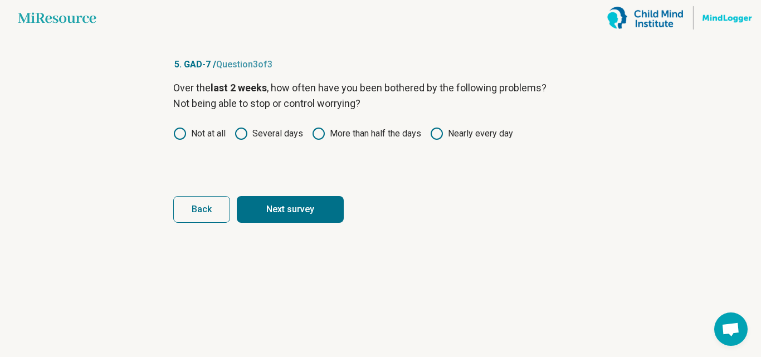
click at [306, 202] on button "Next survey" at bounding box center [290, 209] width 107 height 27
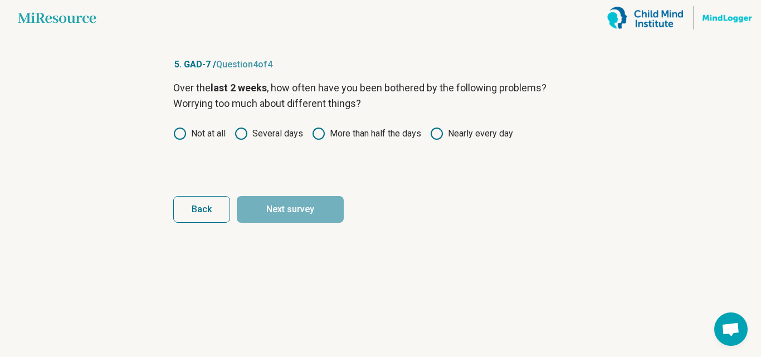
click at [451, 138] on label "Nearly every day" at bounding box center [471, 133] width 83 height 13
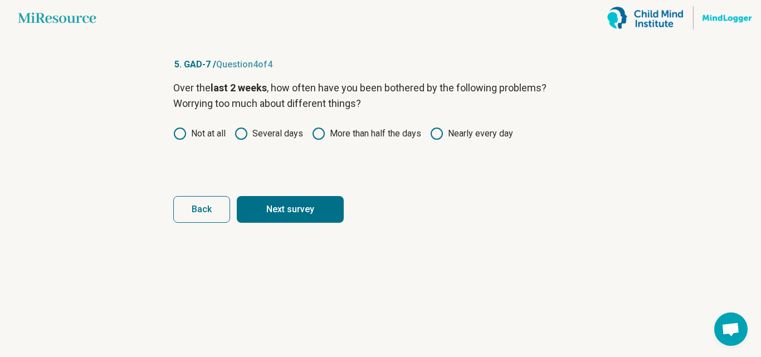
click at [322, 212] on button "Next survey" at bounding box center [290, 209] width 107 height 27
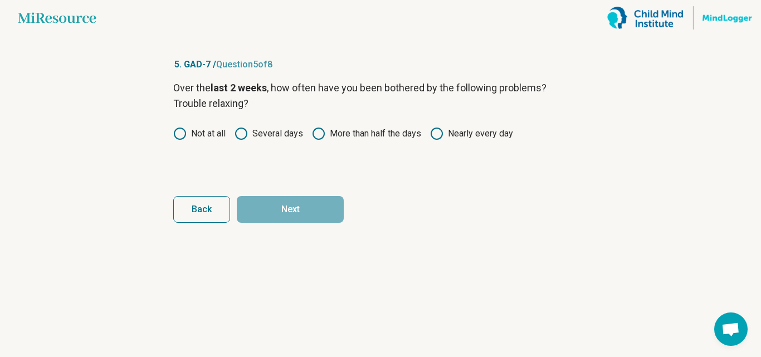
click at [451, 130] on label "Nearly every day" at bounding box center [471, 133] width 83 height 13
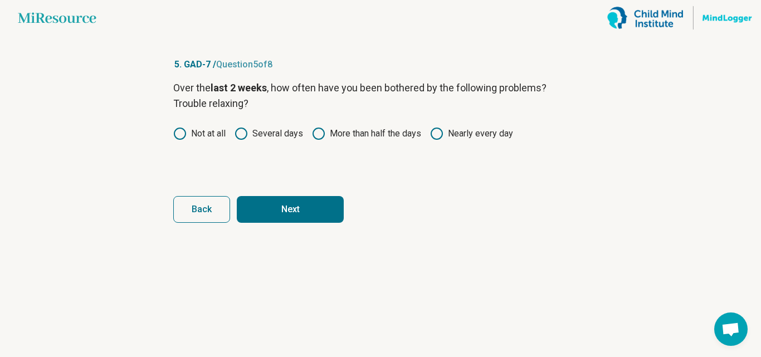
click at [315, 204] on button "Next" at bounding box center [290, 209] width 107 height 27
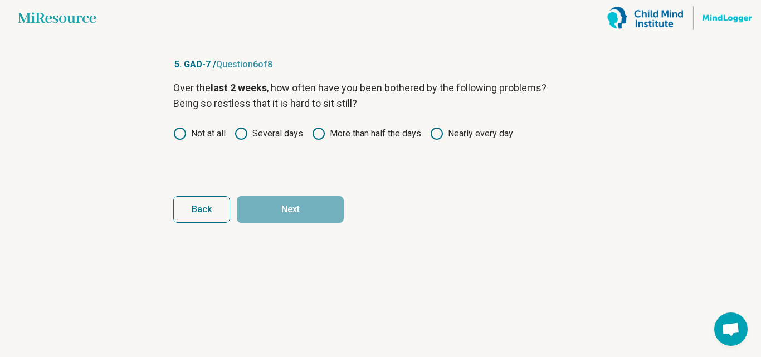
click at [449, 136] on label "Nearly every day" at bounding box center [471, 133] width 83 height 13
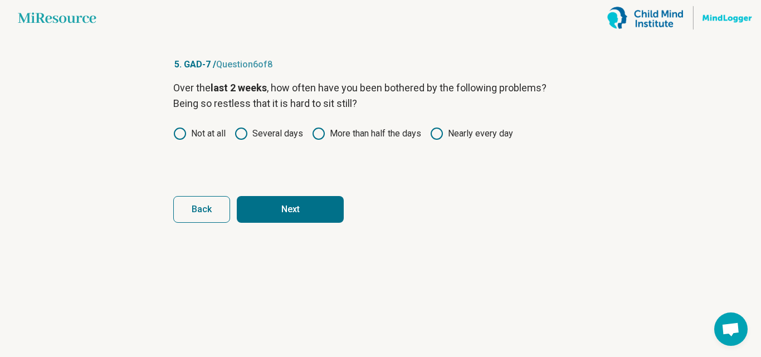
click at [312, 207] on button "Next" at bounding box center [290, 209] width 107 height 27
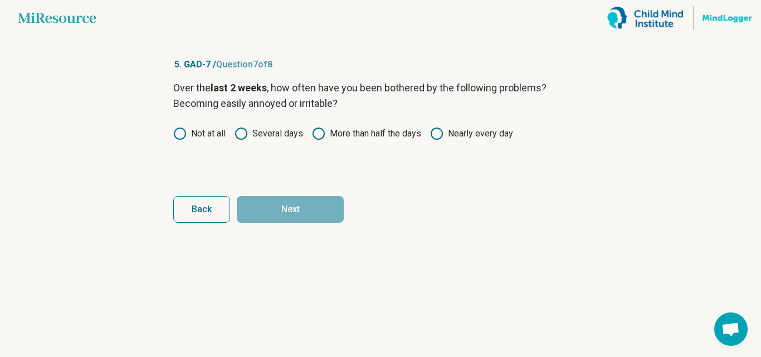
click at [447, 135] on label "Nearly every day" at bounding box center [471, 133] width 83 height 13
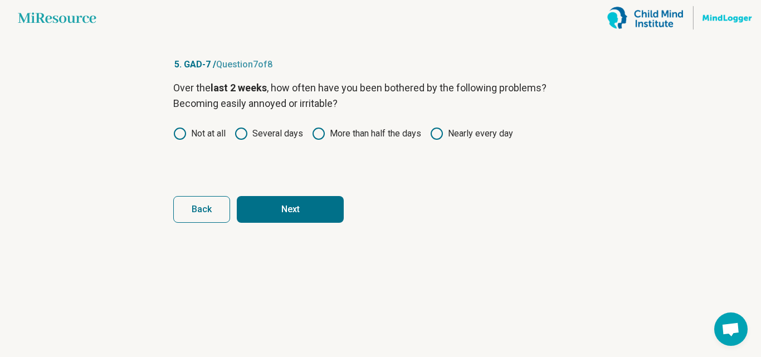
click at [290, 212] on button "Next" at bounding box center [290, 209] width 107 height 27
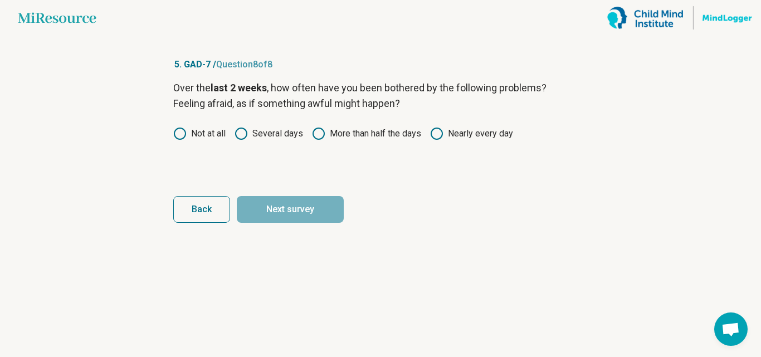
click at [457, 133] on label "Nearly every day" at bounding box center [471, 133] width 83 height 13
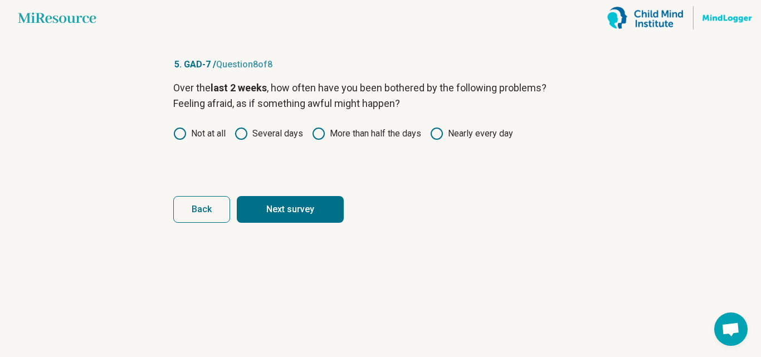
click at [287, 213] on button "Next survey" at bounding box center [290, 209] width 107 height 27
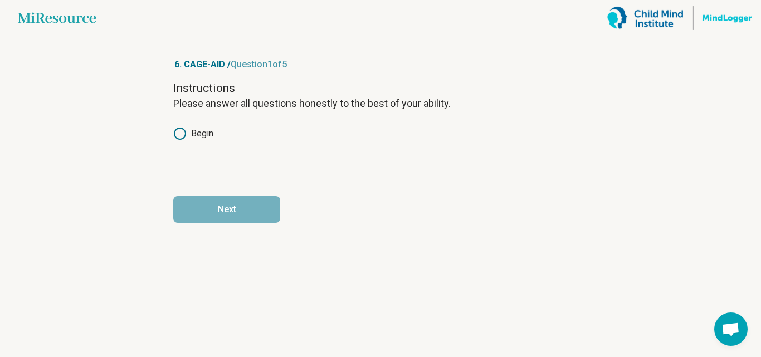
click at [181, 130] on icon at bounding box center [179, 133] width 13 height 13
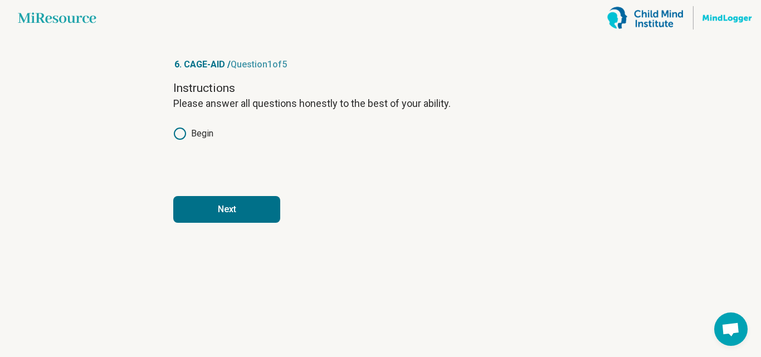
click at [217, 216] on button "Next" at bounding box center [226, 209] width 107 height 27
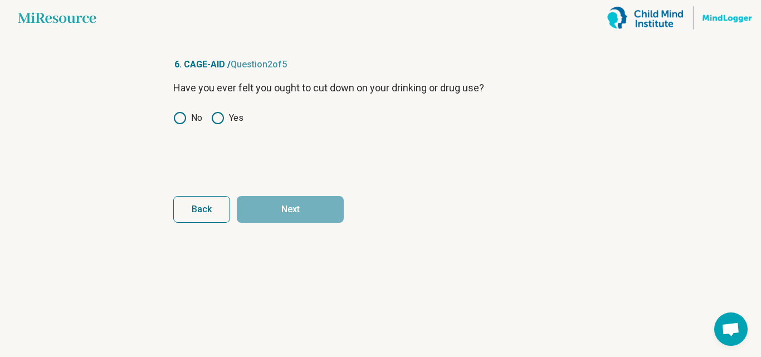
click at [224, 121] on icon at bounding box center [217, 117] width 13 height 13
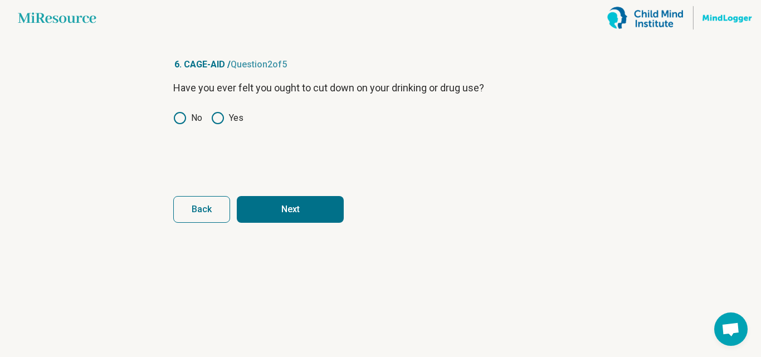
click at [280, 209] on button "Next" at bounding box center [290, 209] width 107 height 27
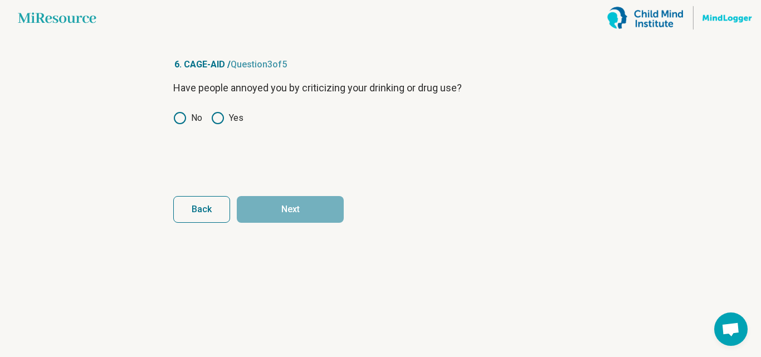
click at [213, 116] on circle at bounding box center [217, 118] width 11 height 11
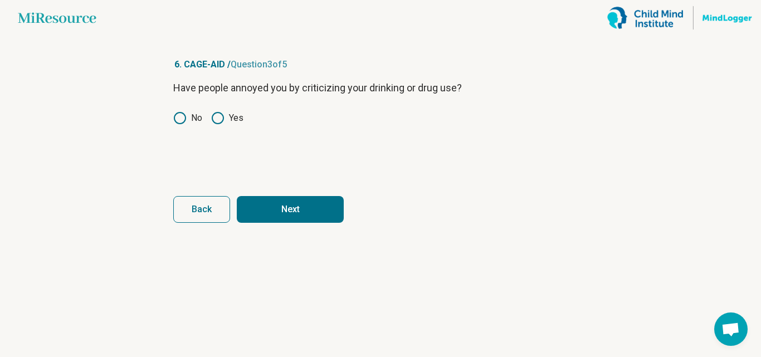
click at [277, 215] on button "Next" at bounding box center [290, 209] width 107 height 27
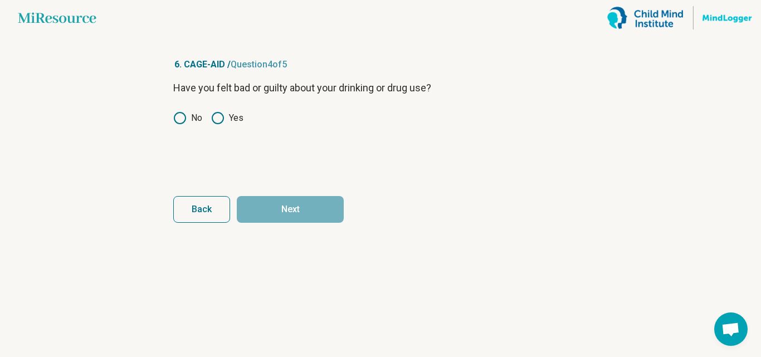
click at [235, 128] on div "Have you felt bad or guilty about your drinking or drug use? No Yes" at bounding box center [380, 127] width 414 height 94
click at [230, 117] on label "Yes" at bounding box center [227, 117] width 32 height 13
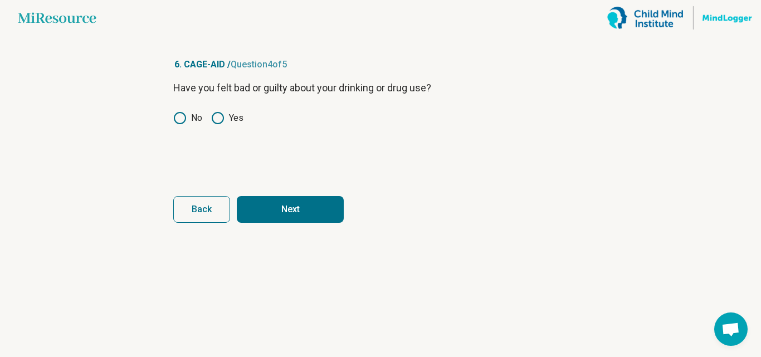
click at [282, 207] on button "Next" at bounding box center [290, 209] width 107 height 27
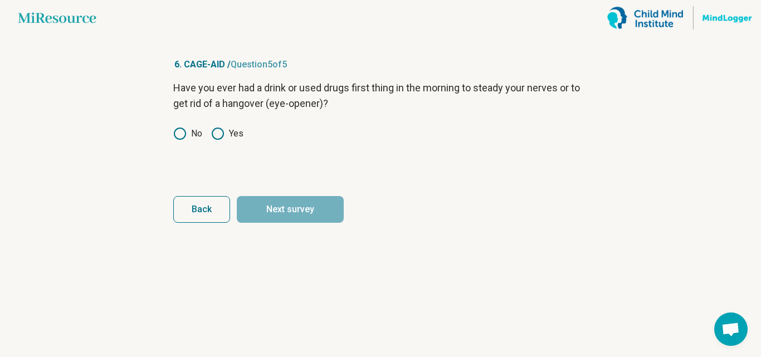
click at [212, 129] on icon at bounding box center [217, 133] width 13 height 13
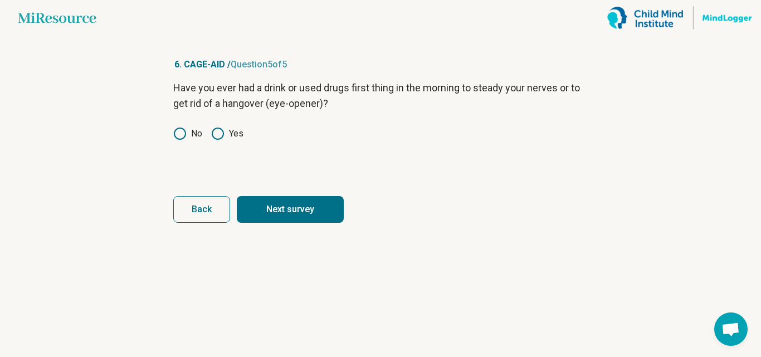
click at [268, 211] on button "Next survey" at bounding box center [290, 209] width 107 height 27
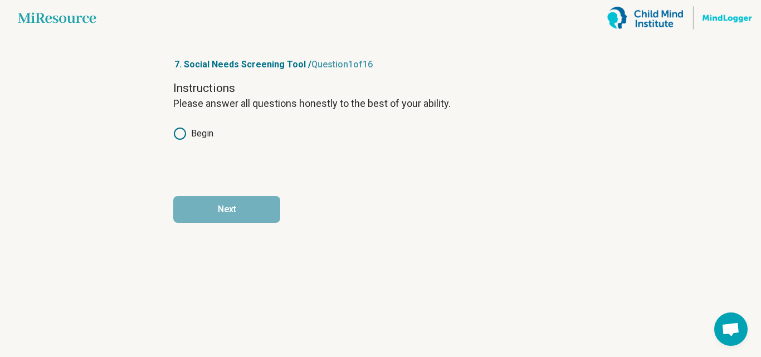
click at [197, 134] on label "Begin" at bounding box center [193, 133] width 40 height 13
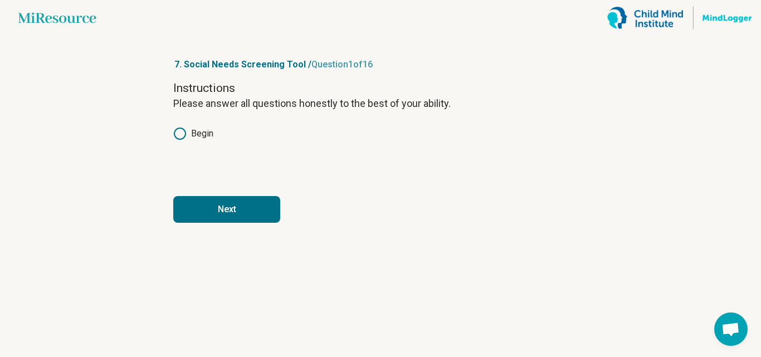
click at [209, 214] on button "Next" at bounding box center [226, 209] width 107 height 27
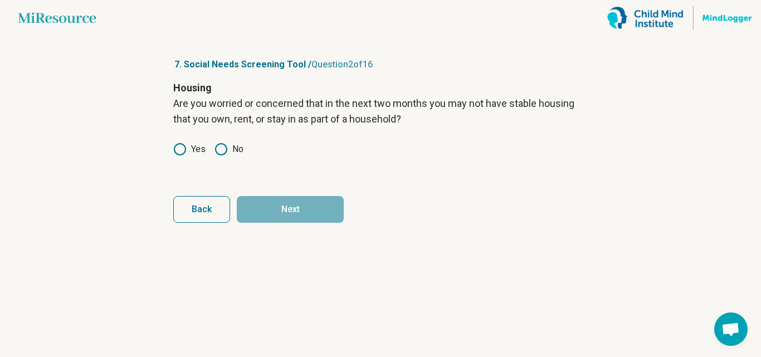
click at [179, 149] on icon at bounding box center [179, 149] width 13 height 13
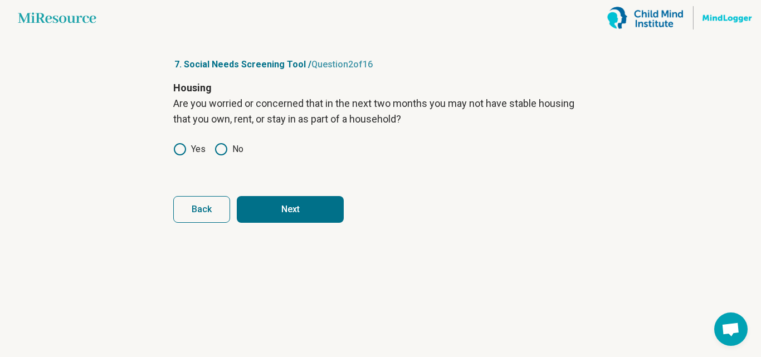
click at [256, 207] on button "Next" at bounding box center [290, 209] width 107 height 27
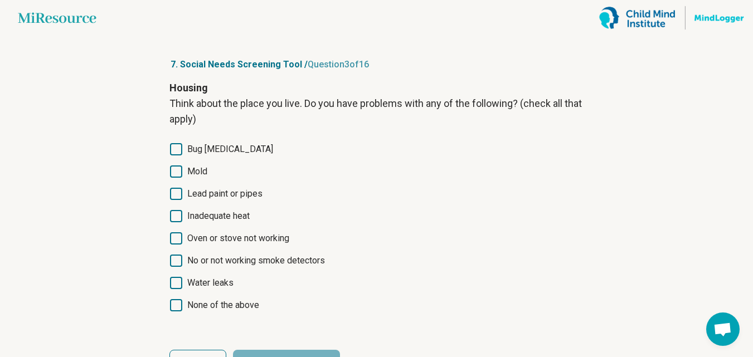
click at [228, 217] on span "Inadequate heat" at bounding box center [218, 215] width 62 height 13
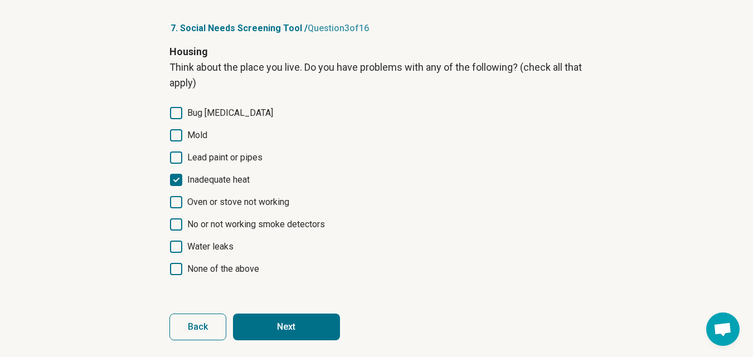
scroll to position [42, 0]
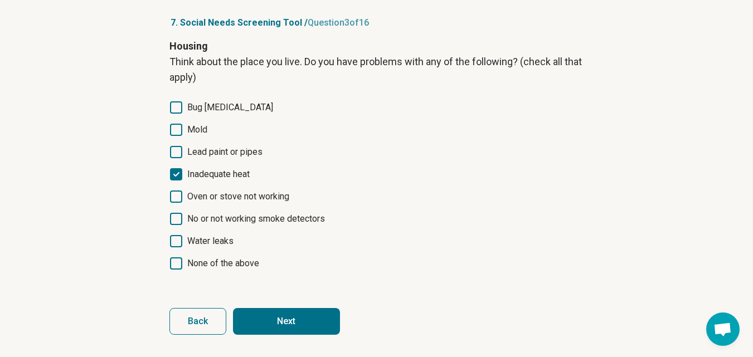
click at [265, 324] on button "Next" at bounding box center [286, 321] width 107 height 27
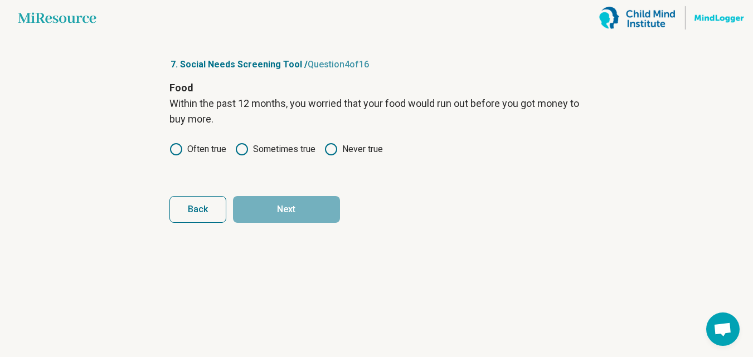
scroll to position [0, 0]
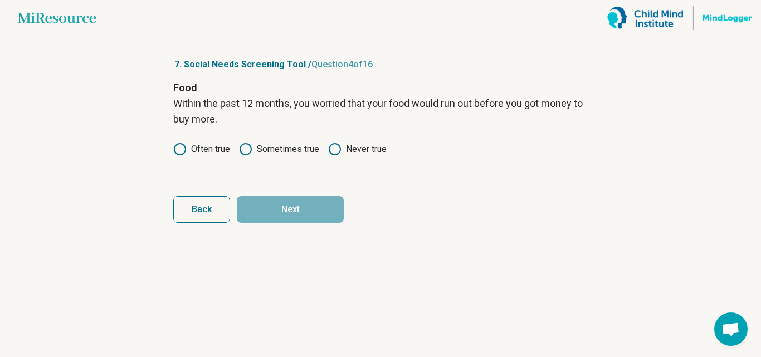
click at [275, 146] on label "Sometimes true" at bounding box center [279, 149] width 80 height 13
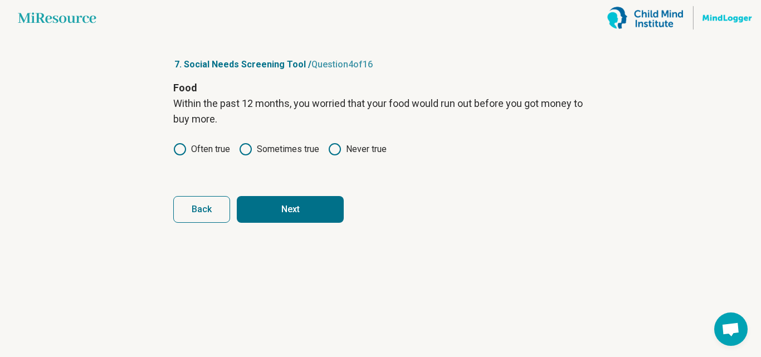
click at [300, 216] on button "Next" at bounding box center [290, 209] width 107 height 27
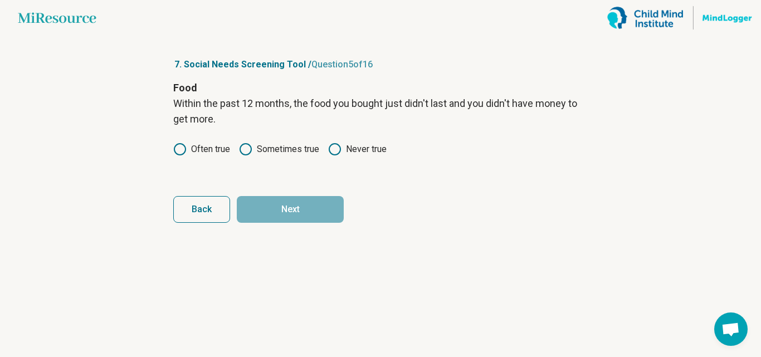
click at [226, 152] on label "Often true" at bounding box center [201, 149] width 57 height 13
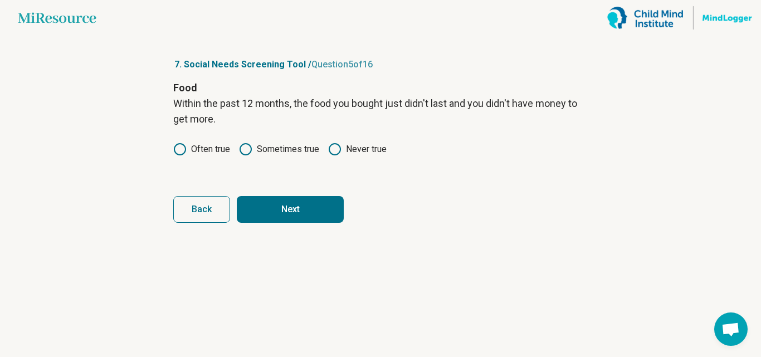
click at [273, 218] on button "Next" at bounding box center [290, 209] width 107 height 27
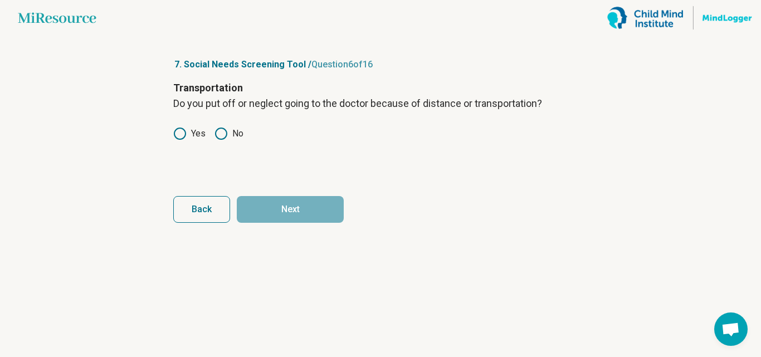
click at [236, 134] on label "No" at bounding box center [228, 133] width 29 height 13
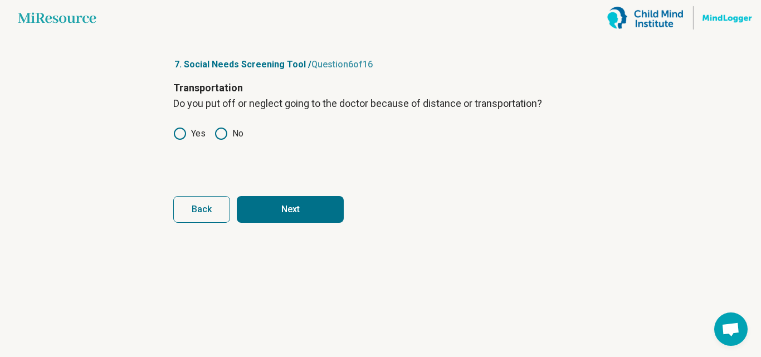
click at [275, 207] on button "Next" at bounding box center [290, 209] width 107 height 27
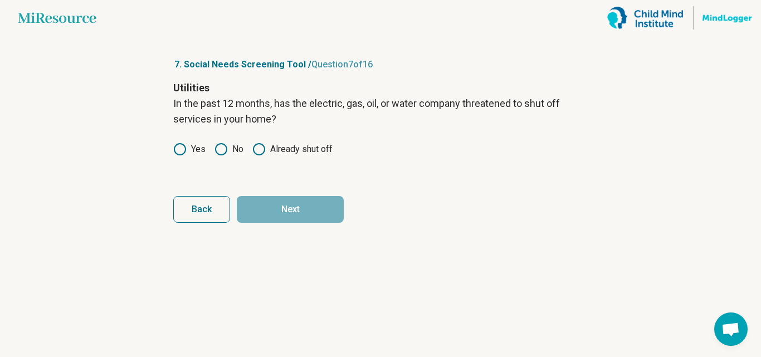
click at [198, 150] on label "Yes" at bounding box center [189, 149] width 32 height 13
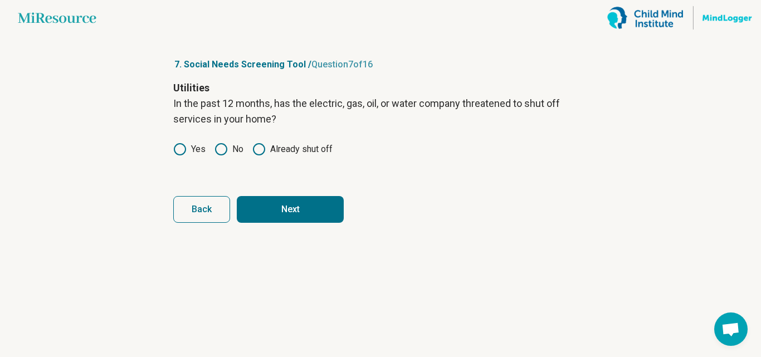
click at [262, 199] on button "Next" at bounding box center [290, 209] width 107 height 27
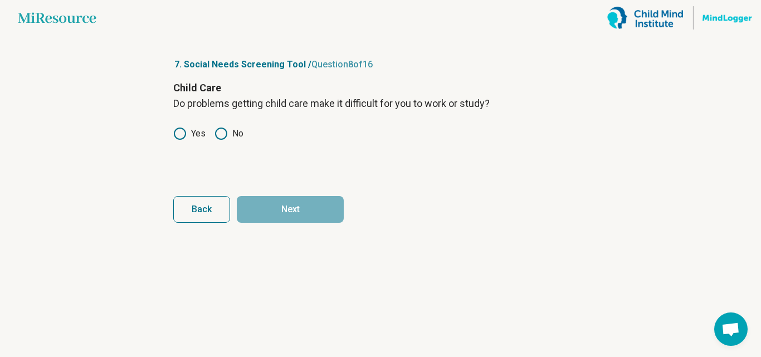
click at [229, 132] on label "No" at bounding box center [228, 133] width 29 height 13
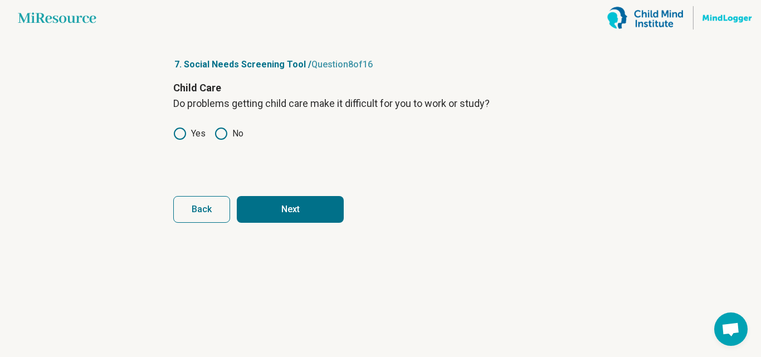
click at [305, 219] on button "Next" at bounding box center [290, 209] width 107 height 27
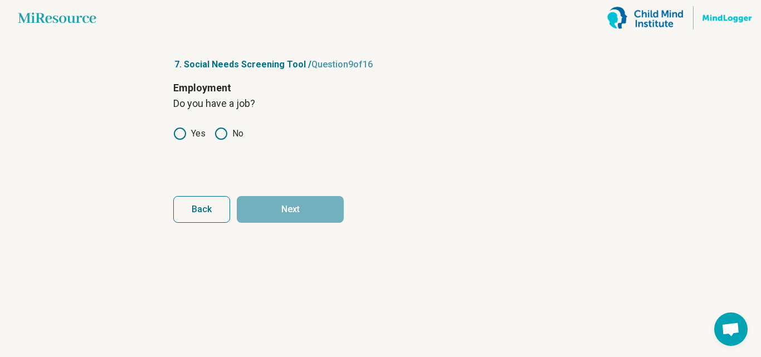
click at [185, 128] on icon at bounding box center [179, 133] width 13 height 13
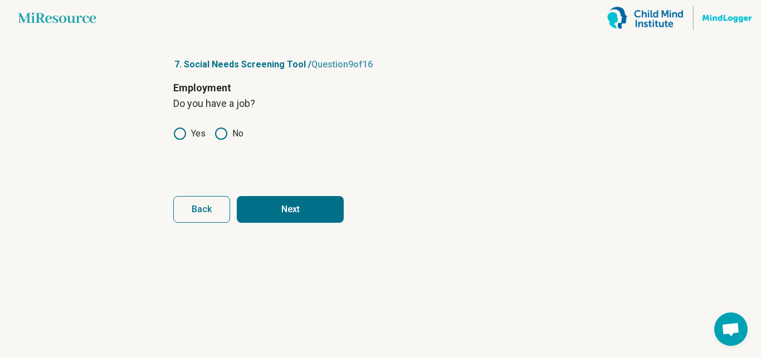
click at [289, 202] on button "Next" at bounding box center [290, 209] width 107 height 27
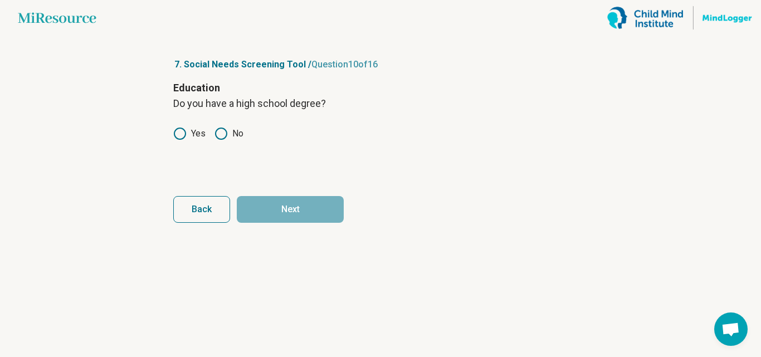
click at [193, 135] on label "Yes" at bounding box center [189, 133] width 32 height 13
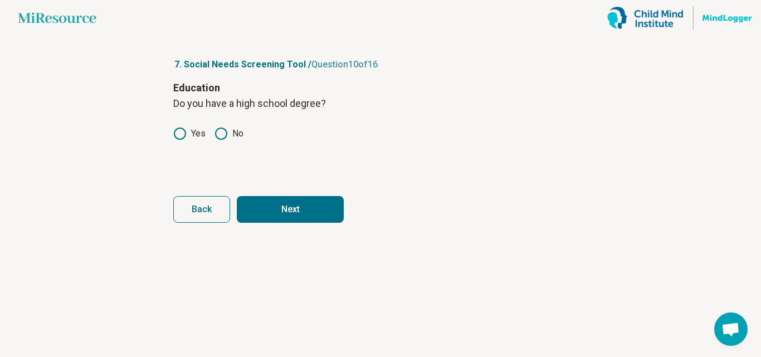
click at [279, 210] on button "Next" at bounding box center [290, 209] width 107 height 27
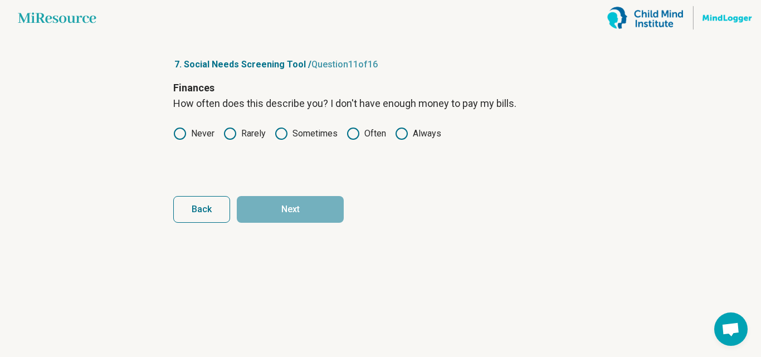
click at [285, 135] on icon at bounding box center [281, 133] width 13 height 13
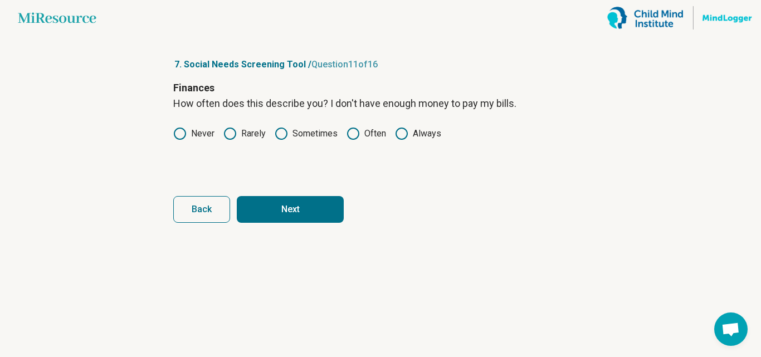
click at [311, 208] on button "Next" at bounding box center [290, 209] width 107 height 27
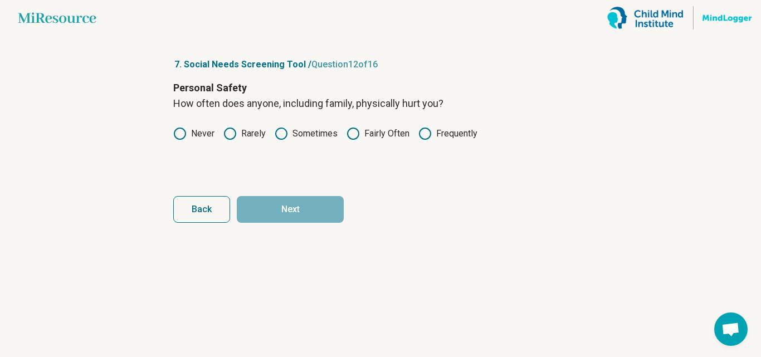
click at [194, 134] on label "Never" at bounding box center [193, 133] width 41 height 13
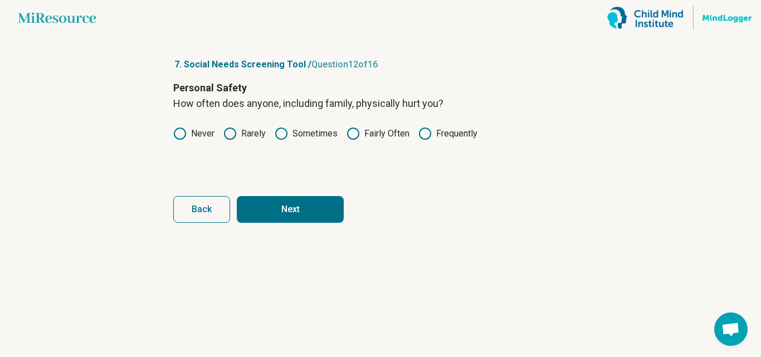
click at [267, 205] on button "Next" at bounding box center [290, 209] width 107 height 27
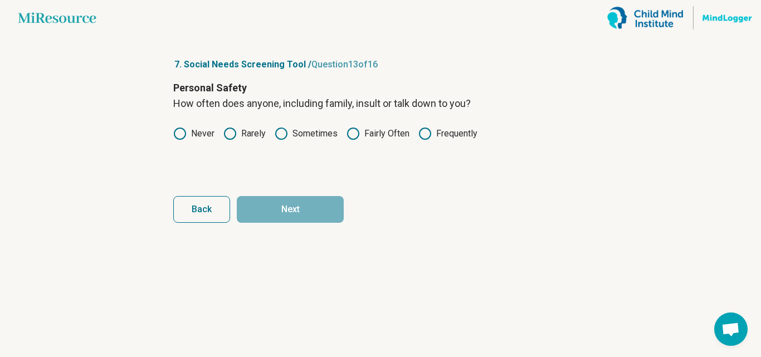
click at [212, 134] on label "Never" at bounding box center [193, 133] width 41 height 13
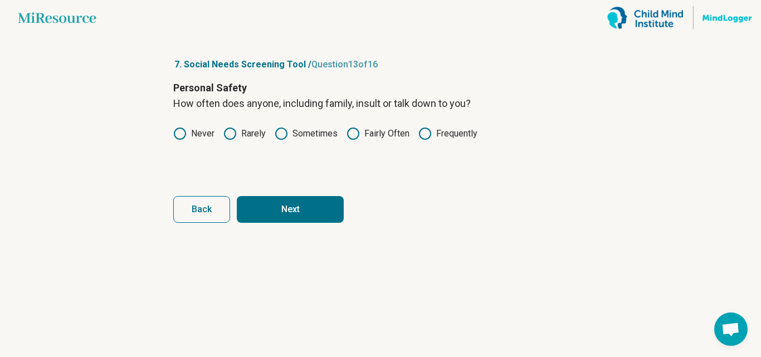
click at [270, 199] on button "Next" at bounding box center [290, 209] width 107 height 27
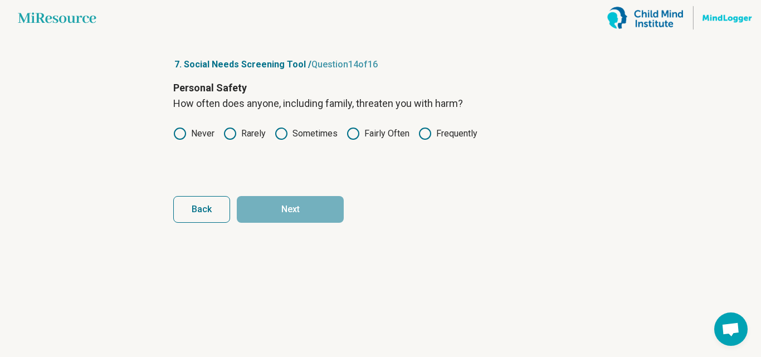
click at [203, 140] on label "Never" at bounding box center [193, 133] width 41 height 13
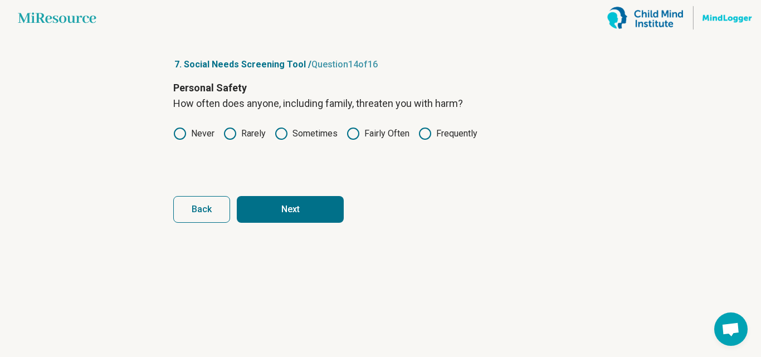
click at [314, 216] on button "Next" at bounding box center [290, 209] width 107 height 27
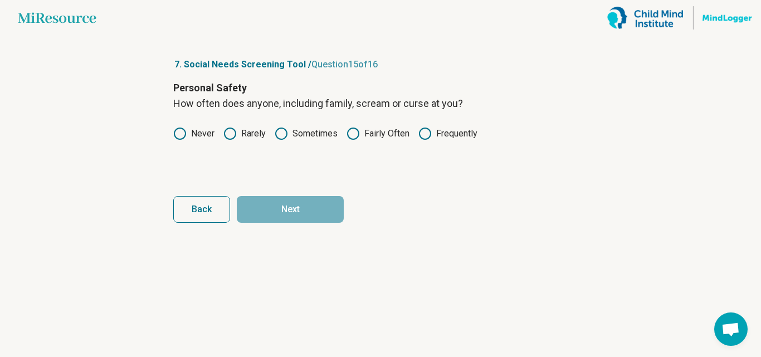
click at [198, 130] on label "Never" at bounding box center [193, 133] width 41 height 13
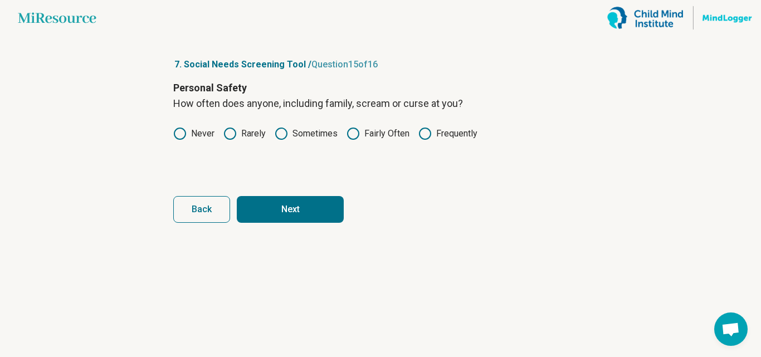
click at [285, 205] on button "Next" at bounding box center [290, 209] width 107 height 27
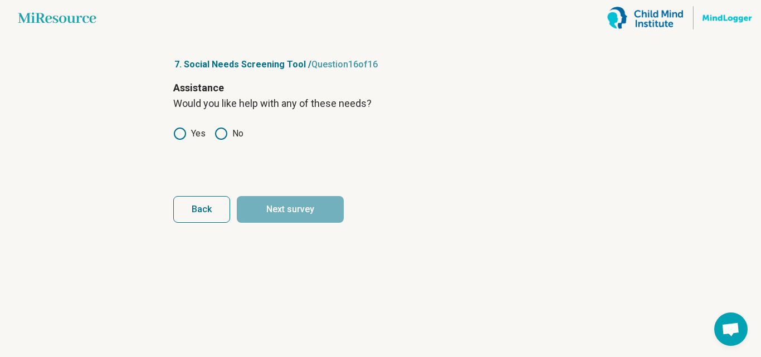
click at [194, 135] on label "Yes" at bounding box center [189, 133] width 32 height 13
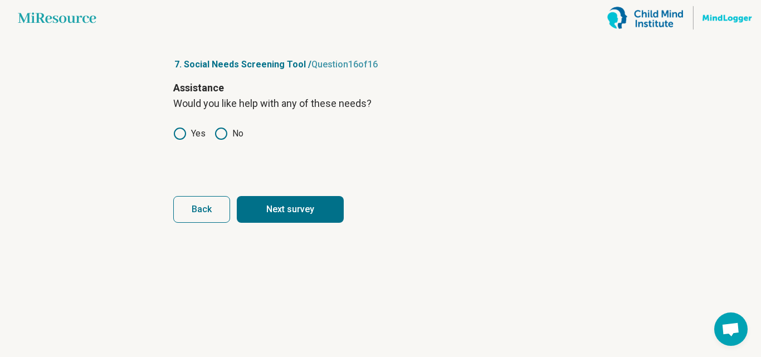
click at [237, 129] on label "No" at bounding box center [228, 133] width 29 height 13
click at [283, 208] on button "Next survey" at bounding box center [290, 209] width 107 height 27
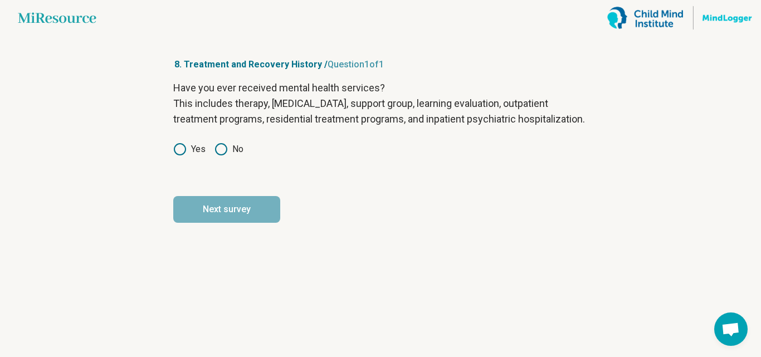
click at [189, 173] on div "Have you ever received mental health services? This includes therapy, [MEDICAL_…" at bounding box center [380, 127] width 414 height 94
click at [187, 156] on label "Yes" at bounding box center [189, 149] width 32 height 13
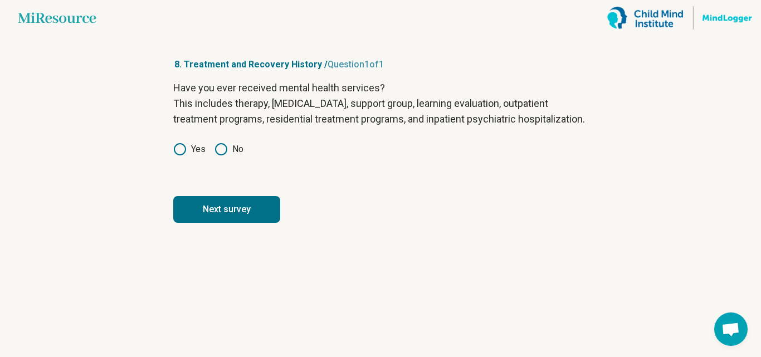
click at [212, 221] on button "Next survey" at bounding box center [226, 209] width 107 height 27
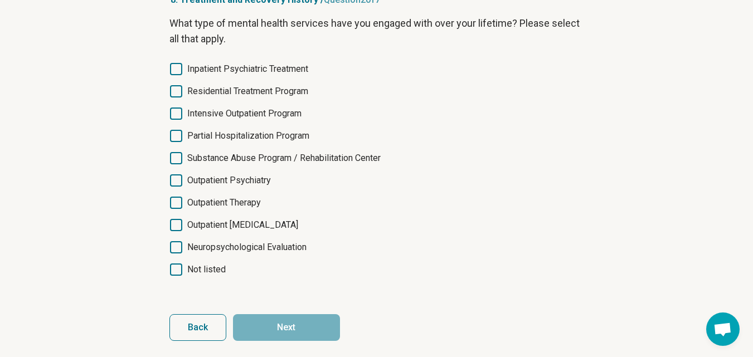
scroll to position [65, 0]
click at [248, 161] on span "Substance Abuse Program / Rehabilitation Center" at bounding box center [283, 157] width 193 height 13
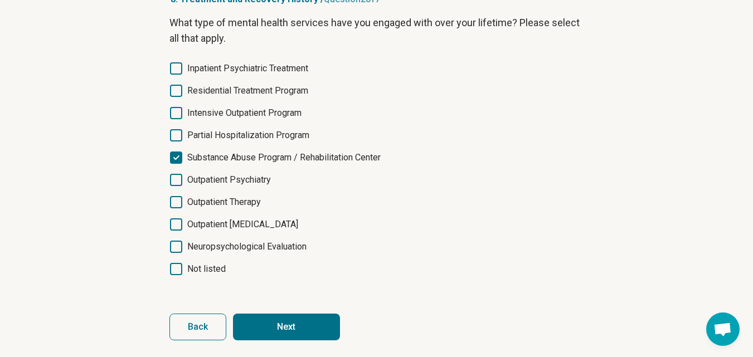
scroll to position [6, 0]
click at [233, 69] on span "Inpatient Psychiatric Treatment" at bounding box center [247, 68] width 121 height 13
click at [210, 180] on span "Outpatient Psychiatry" at bounding box center [229, 179] width 84 height 13
click at [272, 318] on button "Next" at bounding box center [286, 327] width 107 height 27
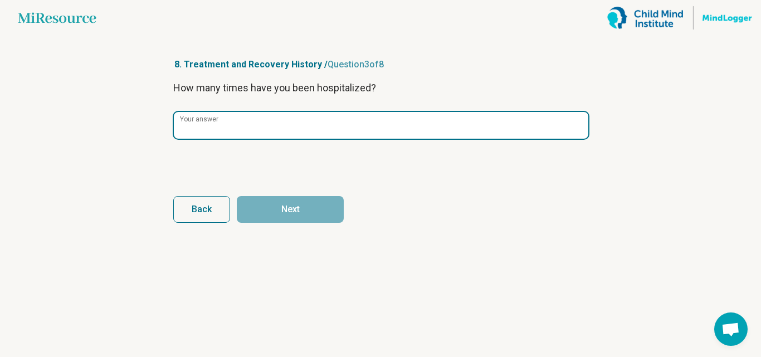
click at [255, 126] on input "Your answer" at bounding box center [381, 125] width 414 height 27
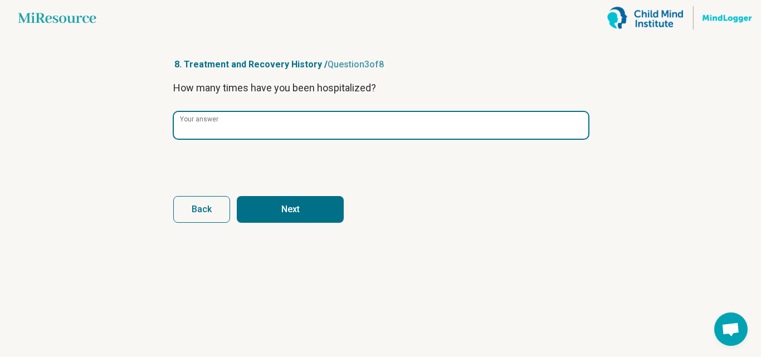
type input "*"
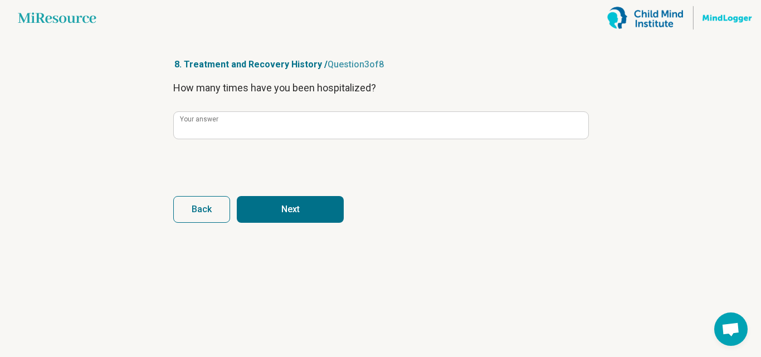
click at [289, 211] on button "Next" at bounding box center [290, 209] width 107 height 27
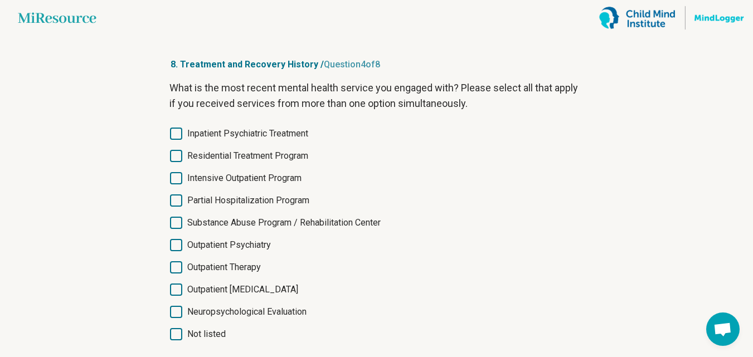
click at [228, 137] on span "Inpatient Psychiatric Treatment" at bounding box center [247, 133] width 121 height 13
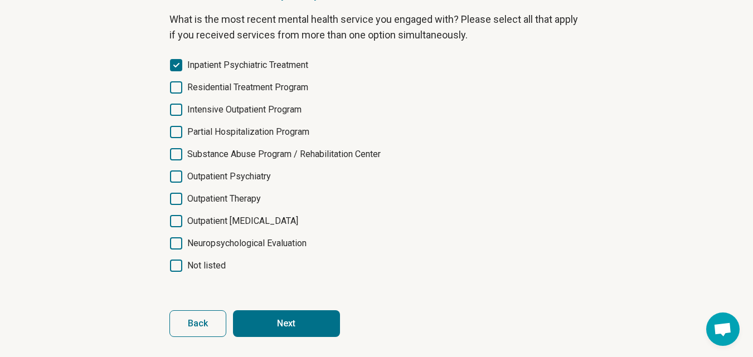
scroll to position [71, 0]
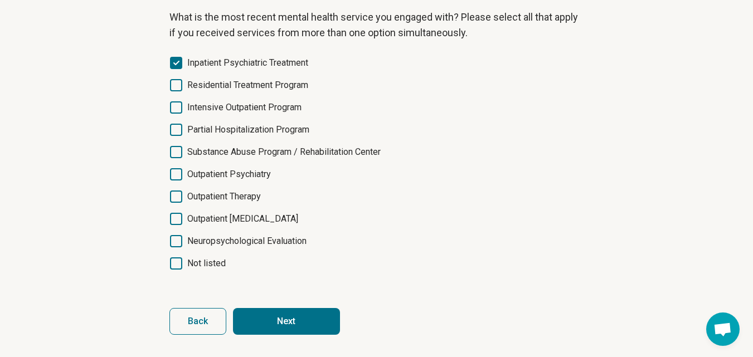
click at [213, 172] on span "Outpatient Psychiatry" at bounding box center [229, 174] width 84 height 13
click at [224, 153] on span "Substance Abuse Program / Rehabilitation Center" at bounding box center [283, 151] width 193 height 13
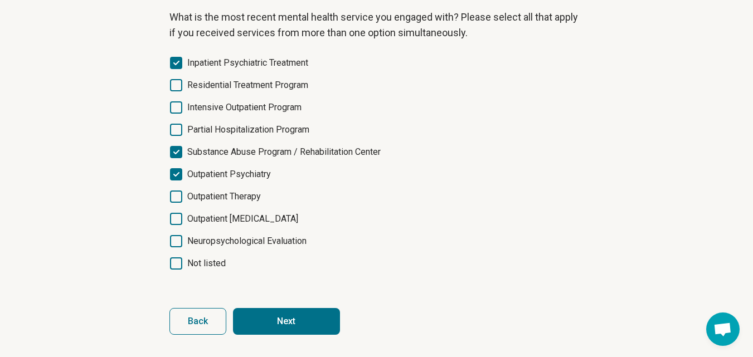
click at [273, 331] on button "Next" at bounding box center [286, 321] width 107 height 27
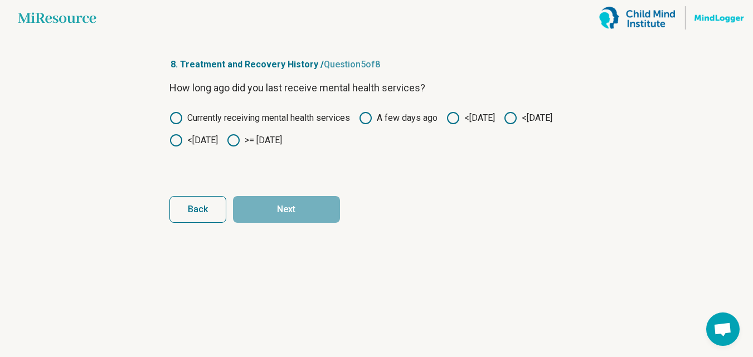
scroll to position [0, 0]
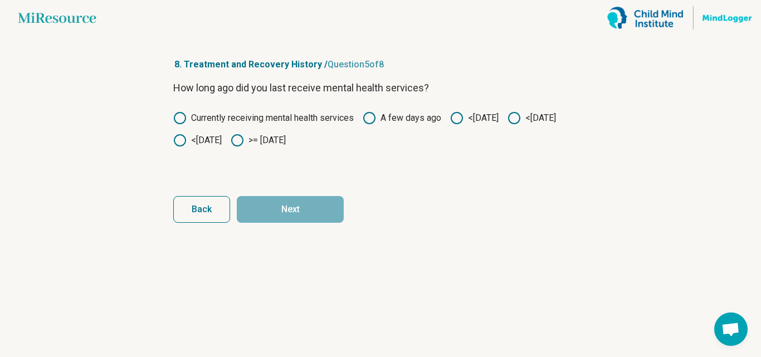
click at [507, 125] on label "<[DATE]" at bounding box center [531, 117] width 48 height 13
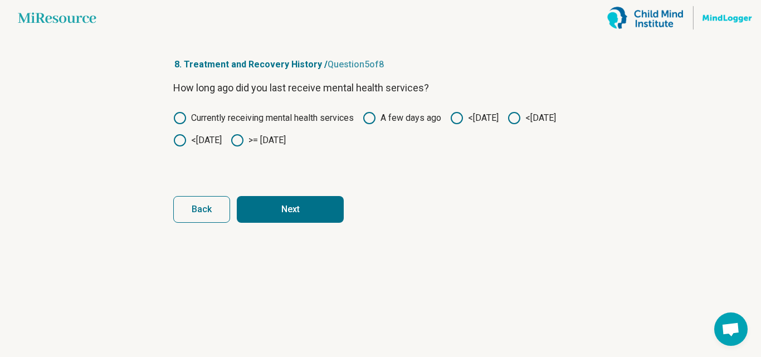
click at [263, 204] on button "Next" at bounding box center [290, 209] width 107 height 27
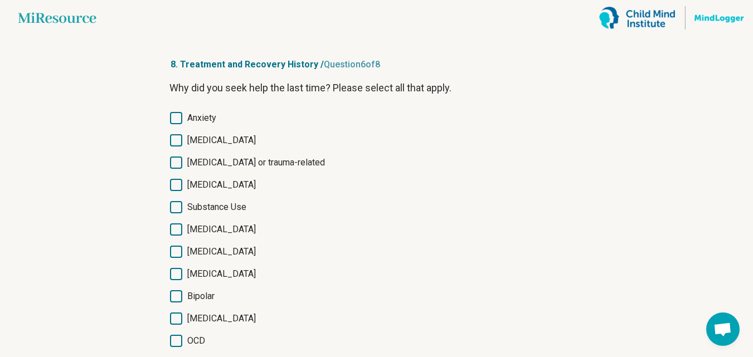
click at [185, 113] on label "Anxiety" at bounding box center [376, 117] width 414 height 13
click at [192, 141] on span "[MEDICAL_DATA]" at bounding box center [221, 140] width 69 height 13
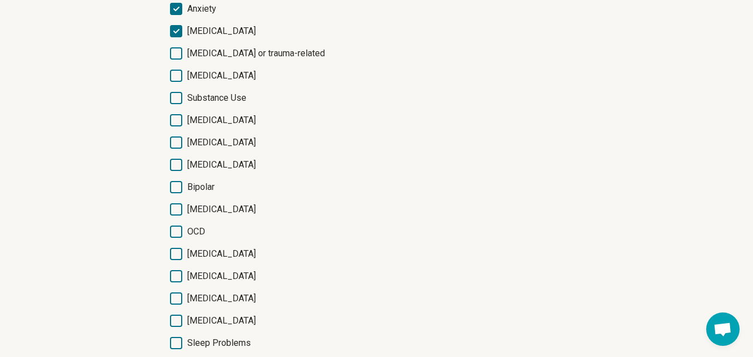
scroll to position [108, 0]
click at [199, 100] on span "Substance Use" at bounding box center [216, 98] width 59 height 13
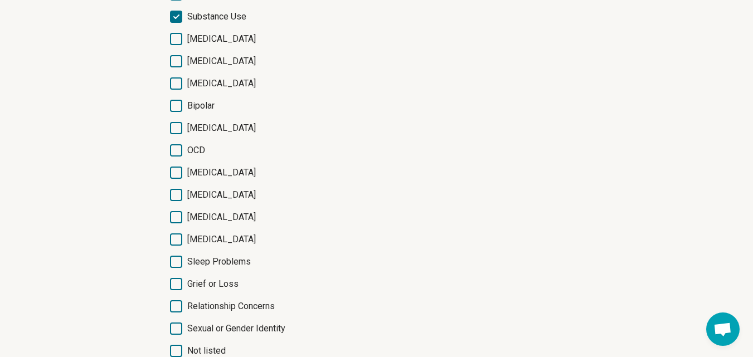
scroll to position [186, 0]
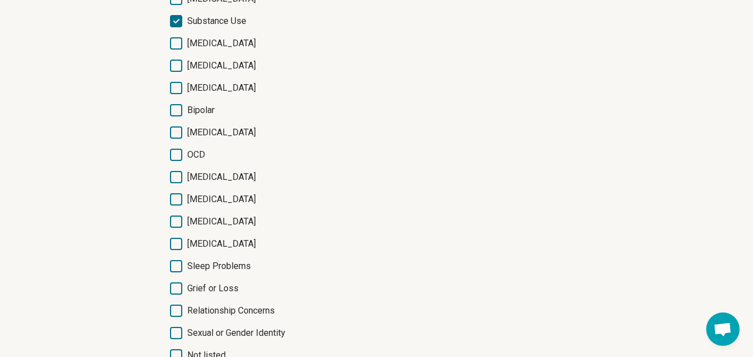
click at [178, 243] on icon at bounding box center [176, 244] width 12 height 12
click at [190, 173] on span "[MEDICAL_DATA]" at bounding box center [221, 176] width 69 height 13
click at [189, 151] on span "OCD" at bounding box center [196, 154] width 18 height 13
click at [186, 199] on label "[MEDICAL_DATA]" at bounding box center [376, 199] width 414 height 13
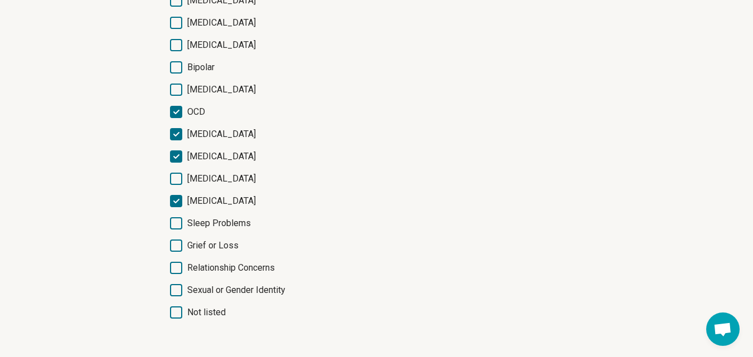
scroll to position [278, 0]
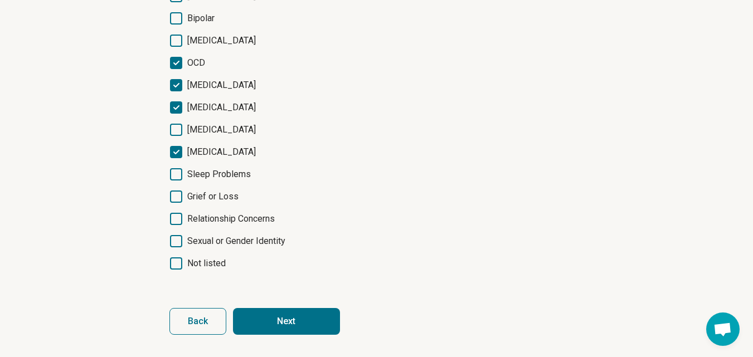
click at [276, 314] on button "Next" at bounding box center [286, 321] width 107 height 27
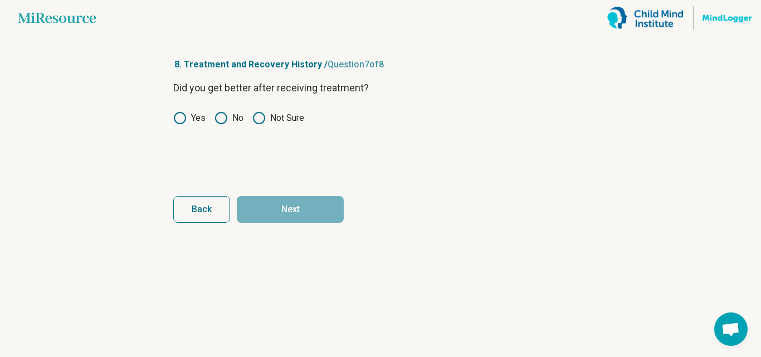
click at [187, 207] on button "Back" at bounding box center [201, 209] width 57 height 27
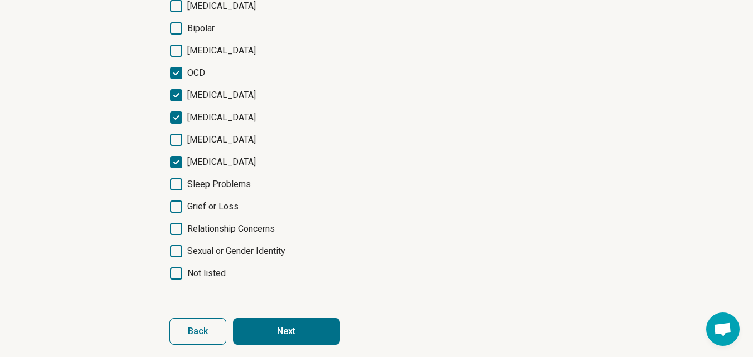
scroll to position [278, 0]
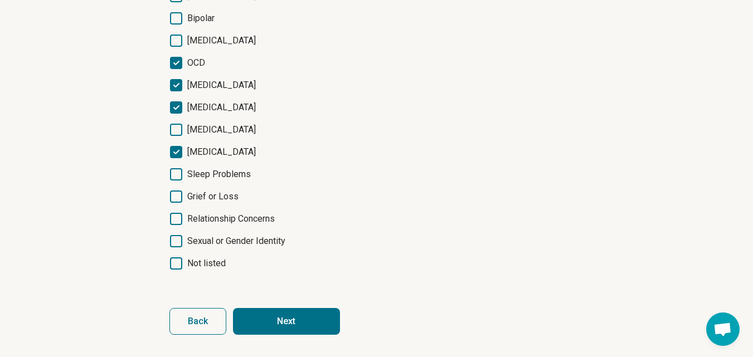
click at [280, 322] on button "Next" at bounding box center [286, 321] width 107 height 27
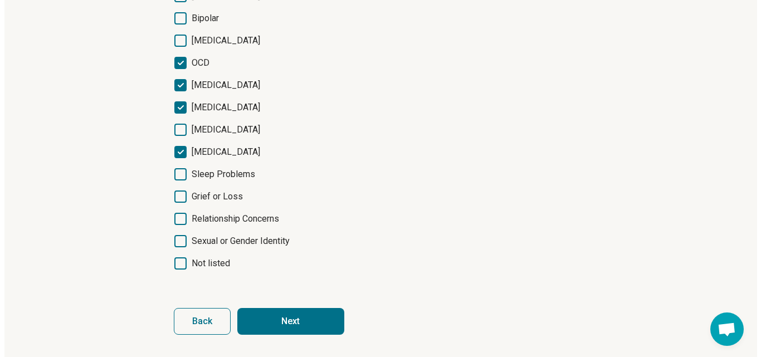
scroll to position [0, 0]
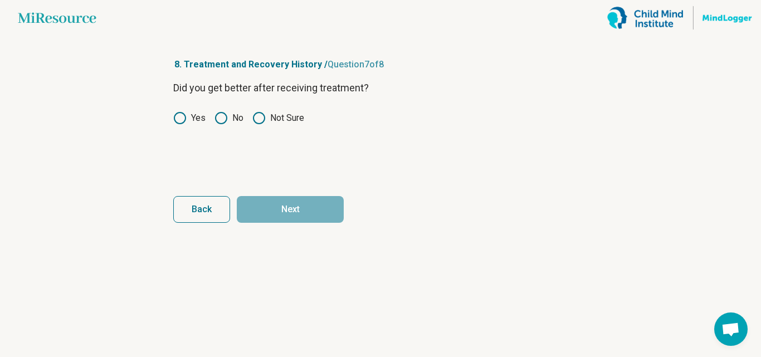
click at [174, 118] on circle at bounding box center [179, 118] width 11 height 11
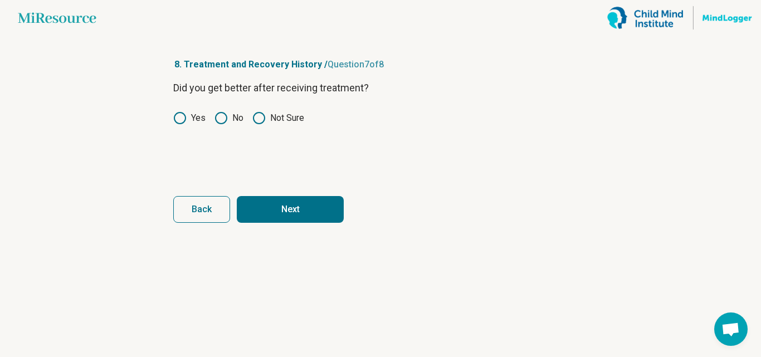
click at [297, 198] on button "Next" at bounding box center [290, 209] width 107 height 27
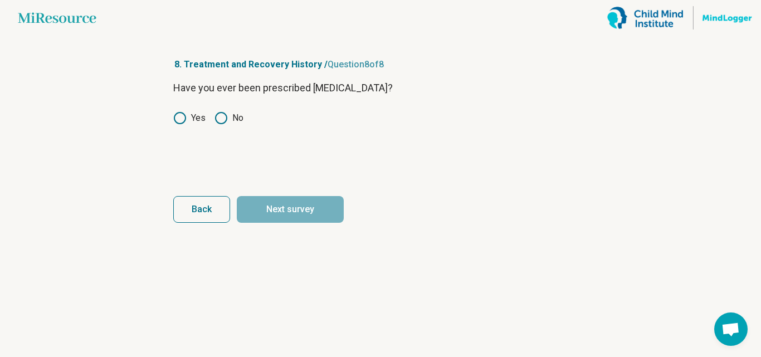
click at [184, 118] on icon at bounding box center [179, 117] width 13 height 13
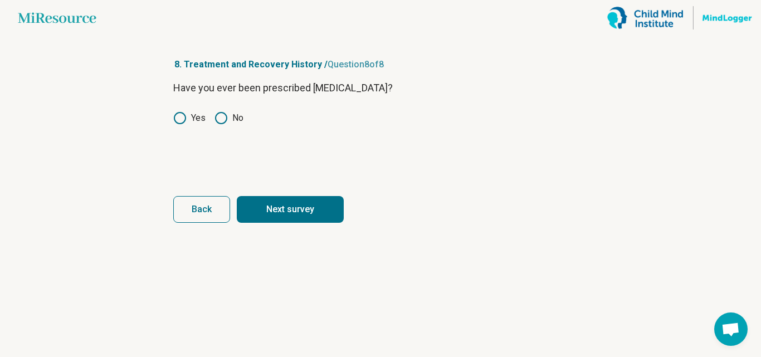
click at [265, 202] on button "Next survey" at bounding box center [290, 209] width 107 height 27
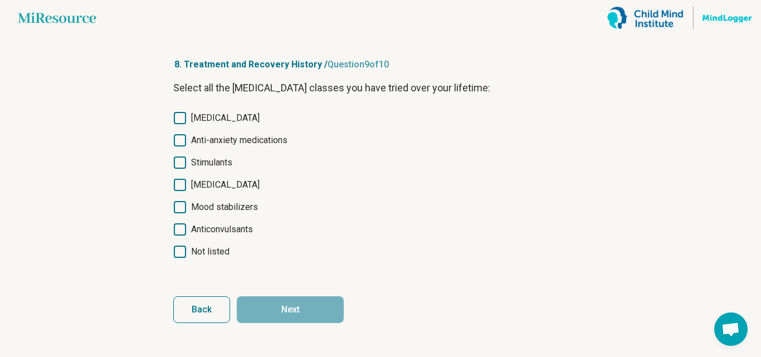
click at [212, 116] on span "[MEDICAL_DATA]" at bounding box center [225, 117] width 69 height 13
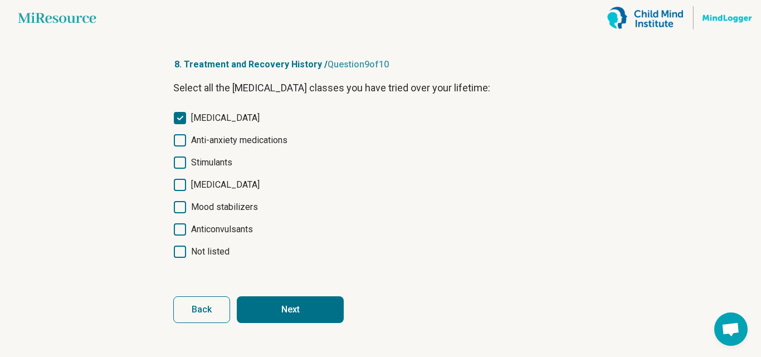
click at [212, 147] on div "[MEDICAL_DATA] Anti-anxiety medications Stimulants [MEDICAL_DATA] Mood stabiliz…" at bounding box center [380, 184] width 414 height 147
click at [217, 141] on span "Anti-anxiety medications" at bounding box center [239, 140] width 96 height 13
click at [212, 167] on span "Stimulants" at bounding box center [211, 162] width 41 height 13
click at [236, 182] on span "[MEDICAL_DATA]" at bounding box center [225, 184] width 69 height 13
click at [269, 307] on button "Next" at bounding box center [290, 309] width 107 height 27
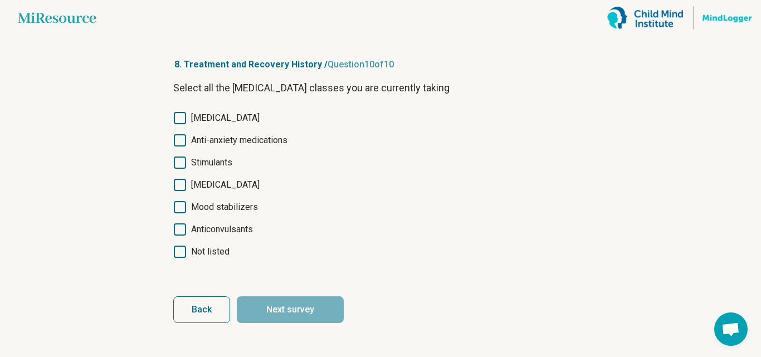
click at [198, 122] on span "[MEDICAL_DATA]" at bounding box center [225, 117] width 69 height 13
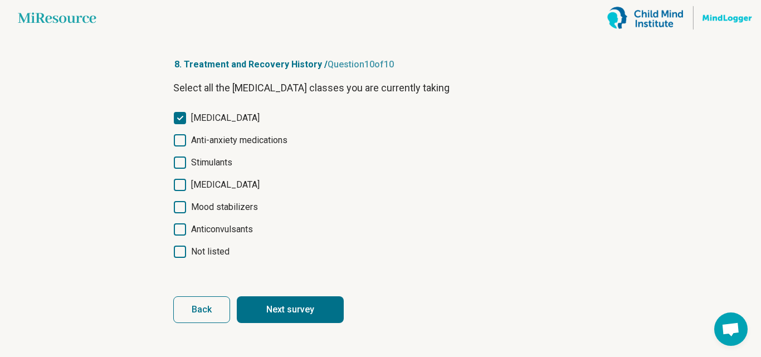
click at [200, 144] on span "Anti-anxiety medications" at bounding box center [239, 140] width 96 height 13
click at [199, 165] on span "Stimulants" at bounding box center [211, 162] width 41 height 13
click at [202, 190] on span "[MEDICAL_DATA]" at bounding box center [225, 184] width 69 height 13
click at [204, 211] on span "Mood stabilizers" at bounding box center [224, 207] width 67 height 13
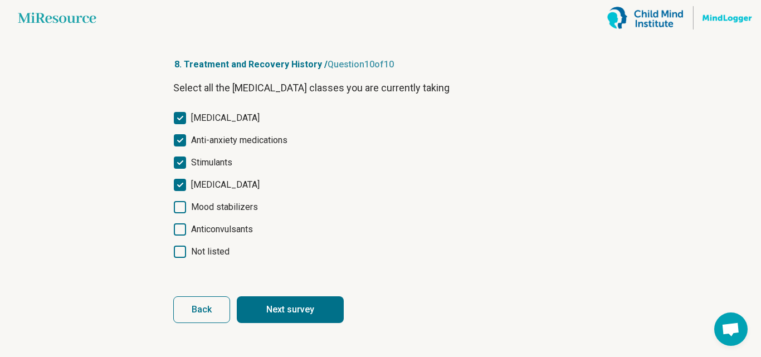
click at [270, 317] on button "Next survey" at bounding box center [290, 309] width 107 height 27
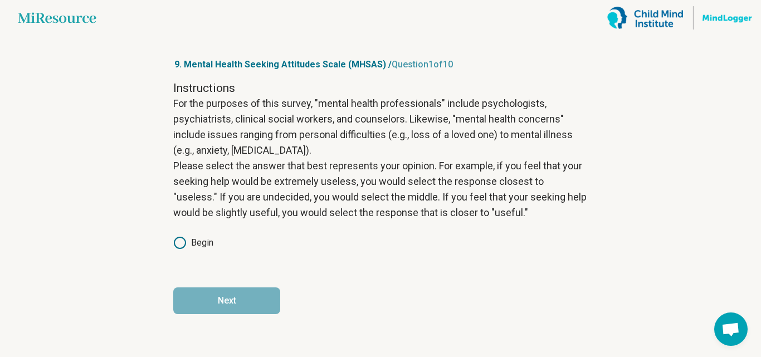
click at [195, 244] on label "Begin" at bounding box center [193, 242] width 40 height 13
click at [228, 309] on button "Next" at bounding box center [226, 300] width 107 height 27
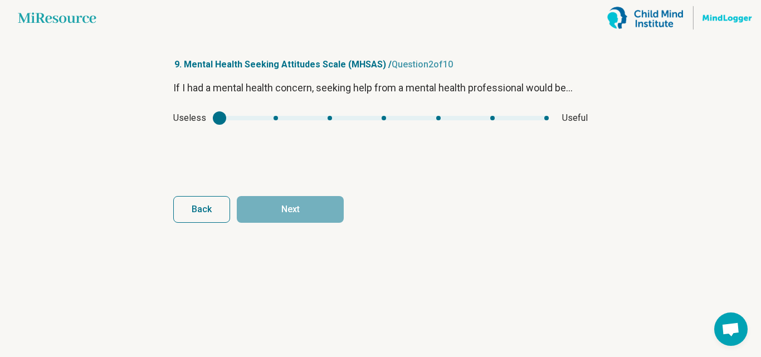
type input "*"
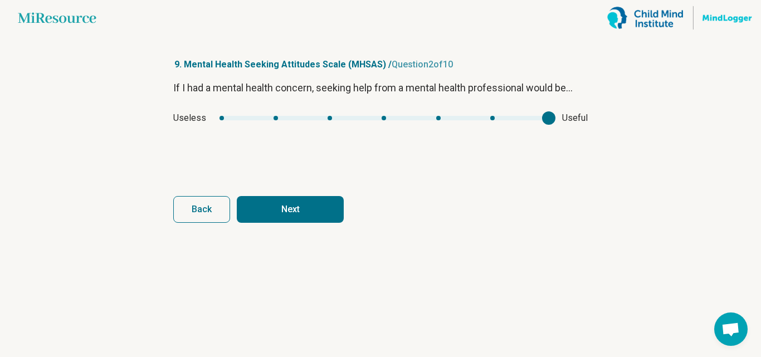
click at [548, 119] on div "mhsas1" at bounding box center [383, 118] width 329 height 4
click at [330, 205] on button "Next" at bounding box center [290, 209] width 107 height 27
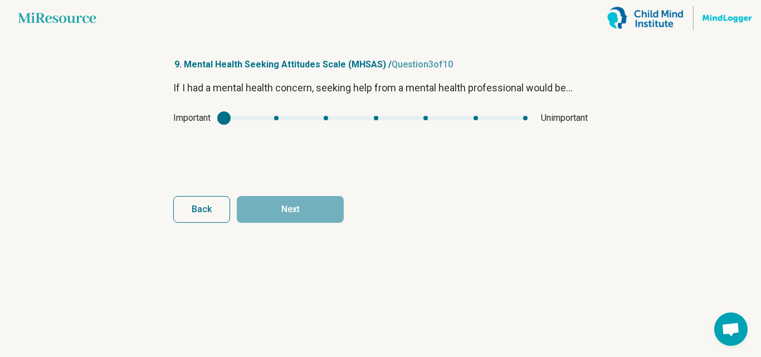
click at [228, 117] on div "mhsas2" at bounding box center [223, 117] width 13 height 13
click at [284, 194] on form "If I had a mental health concern, seeking help from a mental health professiona…" at bounding box center [380, 151] width 414 height 143
click at [225, 116] on div "mhsas2" at bounding box center [223, 117] width 13 height 13
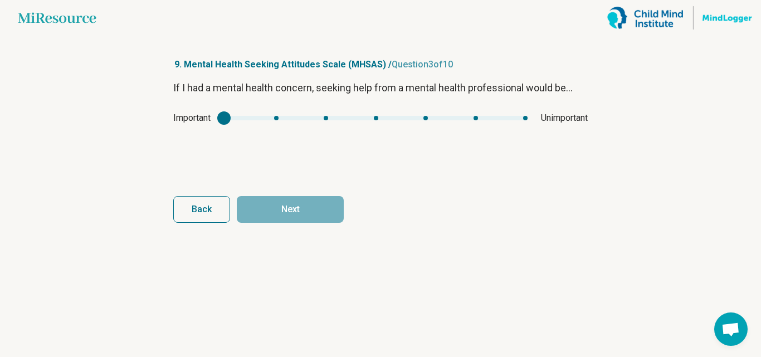
click at [224, 116] on div "mhsas2" at bounding box center [223, 117] width 13 height 13
click at [277, 117] on div "mhsas2" at bounding box center [376, 118] width 304 height 4
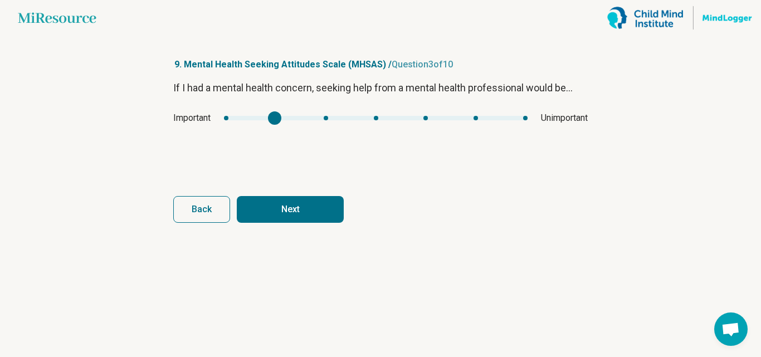
type input "*"
click at [226, 118] on div "mhsas2" at bounding box center [376, 118] width 304 height 4
click at [286, 205] on button "Next" at bounding box center [290, 209] width 107 height 27
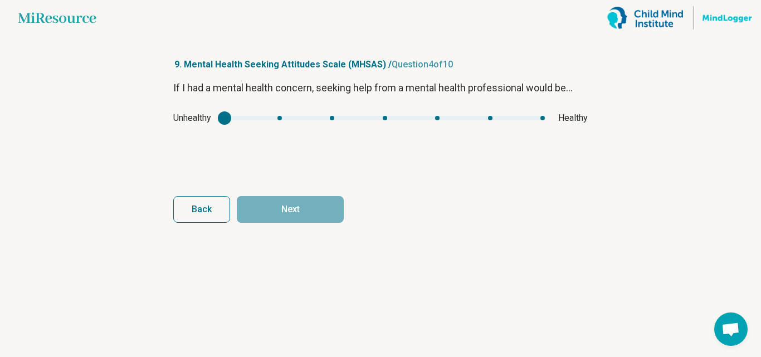
type input "*"
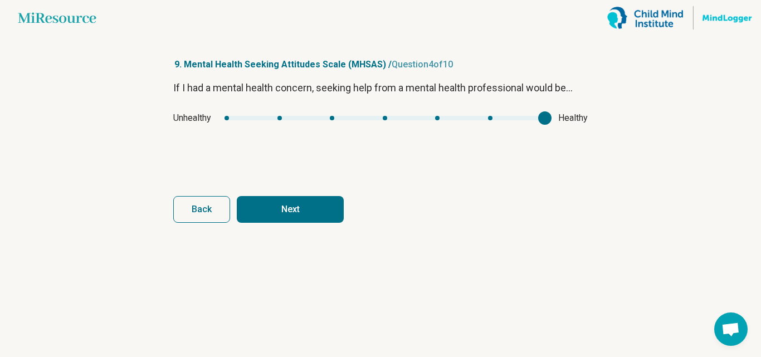
click at [543, 118] on div "mhsas3" at bounding box center [384, 118] width 320 height 4
click at [328, 205] on button "Next" at bounding box center [290, 209] width 107 height 27
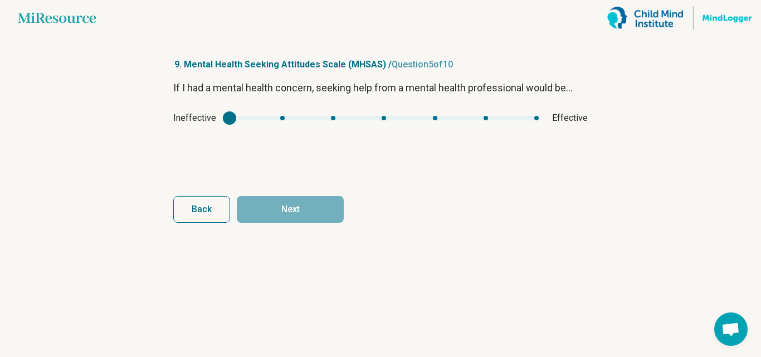
click at [540, 119] on div "Ineffective Effective" at bounding box center [380, 117] width 414 height 13
type input "*"
click at [535, 117] on div "mhsas4" at bounding box center [383, 118] width 309 height 4
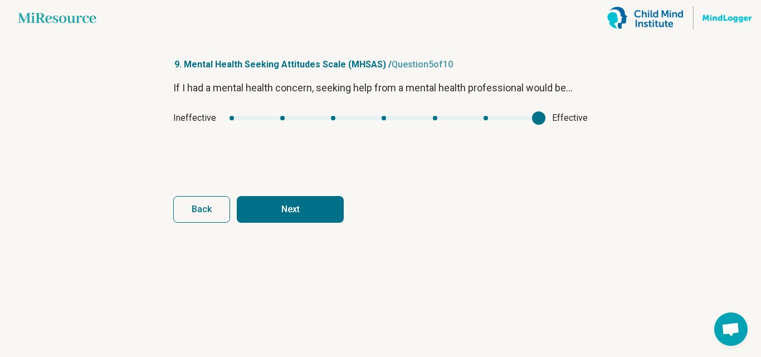
click at [323, 201] on button "Next" at bounding box center [290, 209] width 107 height 27
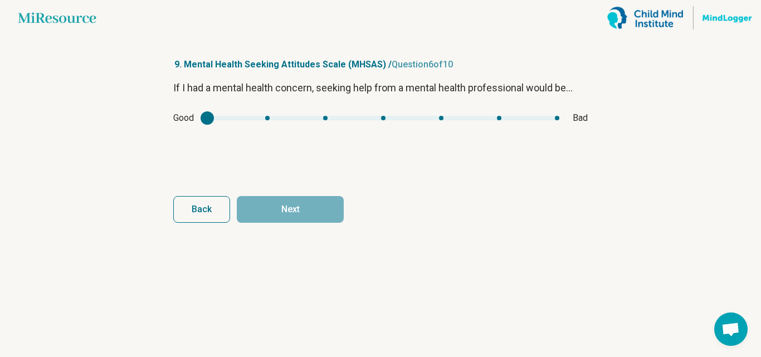
click at [266, 118] on div "mhsas5" at bounding box center [383, 118] width 352 height 4
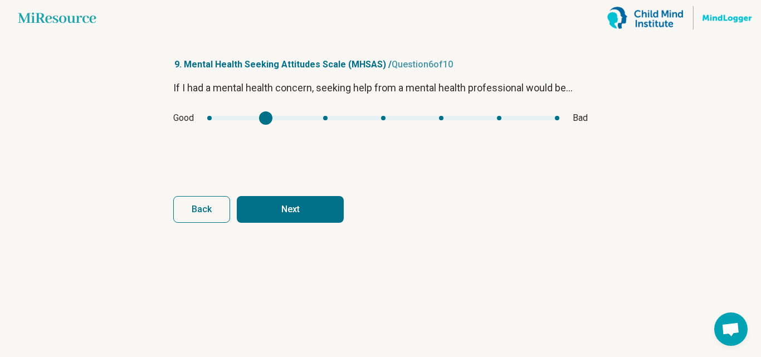
type input "*"
click at [209, 118] on div "mhsas5" at bounding box center [383, 118] width 352 height 4
click at [276, 204] on button "Next" at bounding box center [290, 209] width 107 height 27
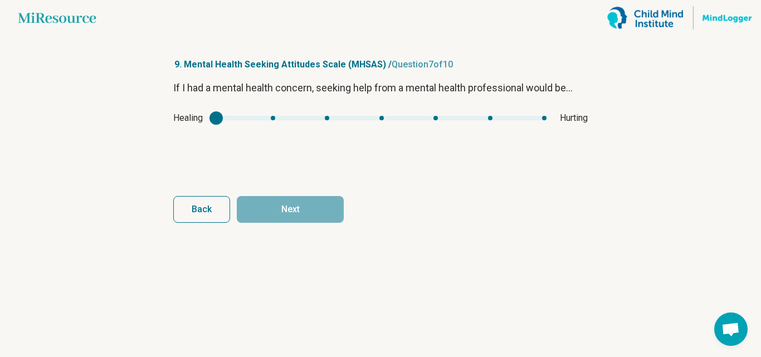
click at [274, 118] on div "mhsas6" at bounding box center [381, 118] width 330 height 4
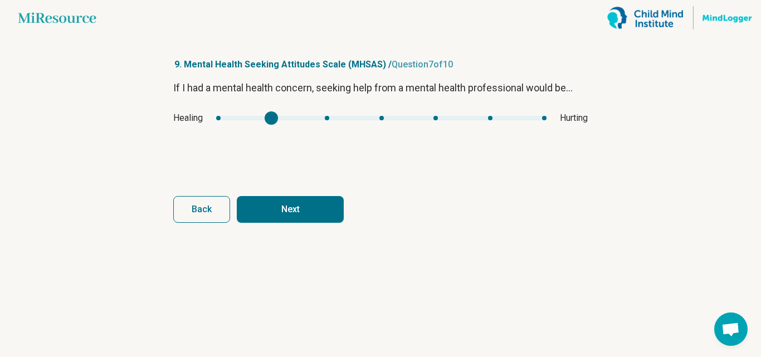
type input "*"
click at [221, 120] on div "mhsas6" at bounding box center [381, 118] width 330 height 4
click at [266, 205] on button "Next" at bounding box center [290, 209] width 107 height 27
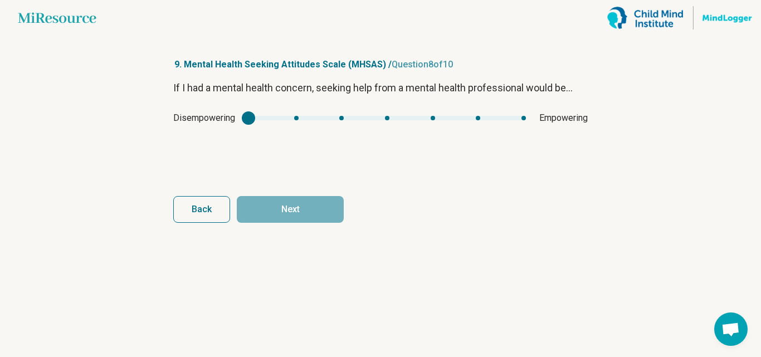
type input "*"
click at [522, 117] on div "mhsas7" at bounding box center [386, 118] width 277 height 4
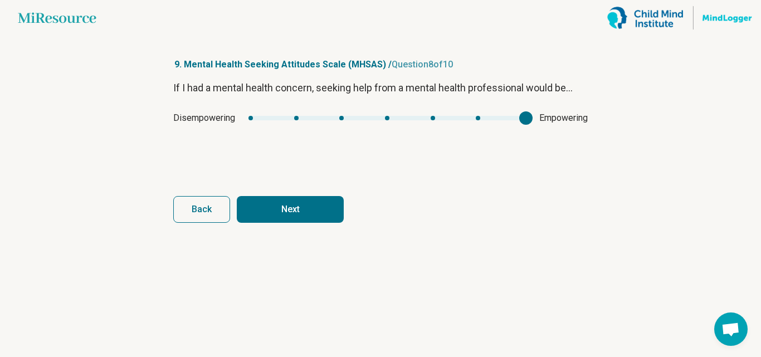
click at [296, 198] on button "Next" at bounding box center [290, 209] width 107 height 27
click at [277, 119] on div "mhsas8" at bounding box center [375, 118] width 299 height 4
type input "*"
click at [227, 117] on div "mhsas8" at bounding box center [375, 118] width 299 height 4
click at [260, 204] on button "Next" at bounding box center [290, 209] width 107 height 27
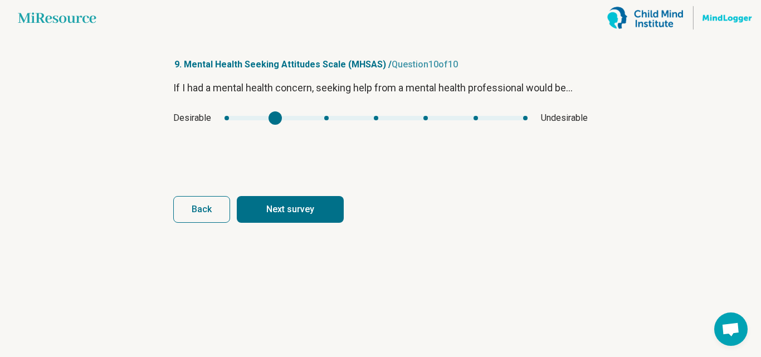
click at [277, 117] on div "mhsas9" at bounding box center [375, 118] width 303 height 4
type input "*"
click at [226, 118] on div "mhsas9" at bounding box center [375, 118] width 303 height 4
click at [284, 218] on button "Next survey" at bounding box center [290, 209] width 107 height 27
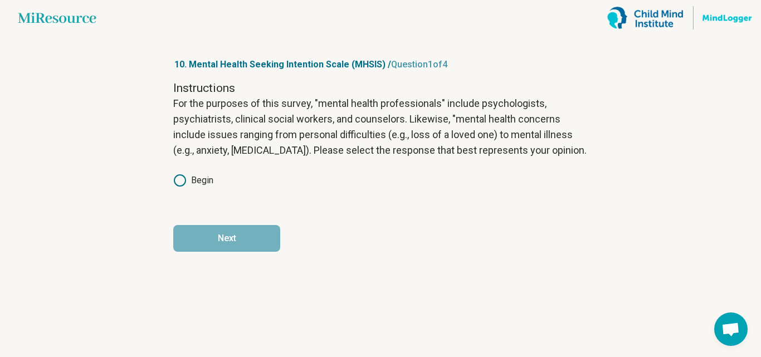
click at [189, 179] on label "Begin" at bounding box center [193, 180] width 40 height 13
click at [221, 238] on button "Next" at bounding box center [226, 238] width 107 height 27
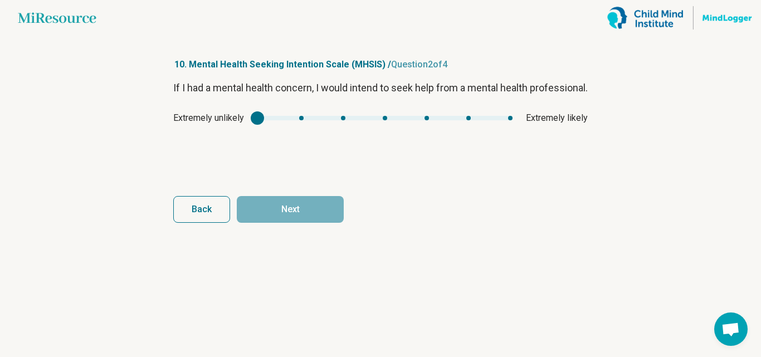
type input "*"
click at [511, 120] on div "mhsis1" at bounding box center [384, 118] width 255 height 4
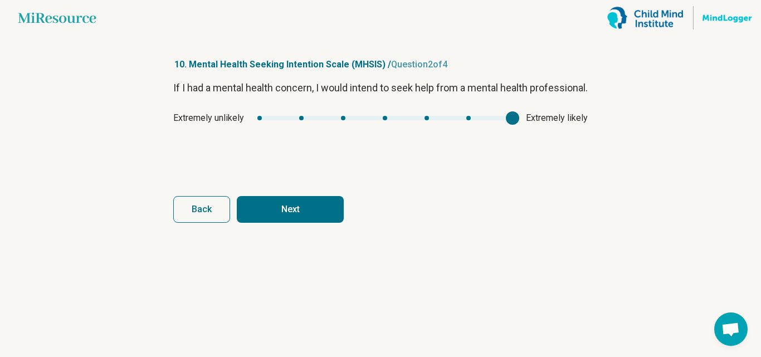
click at [306, 208] on button "Next" at bounding box center [290, 209] width 107 height 27
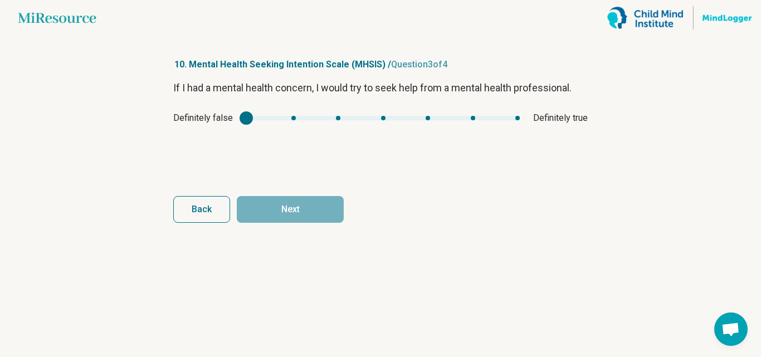
type input "*"
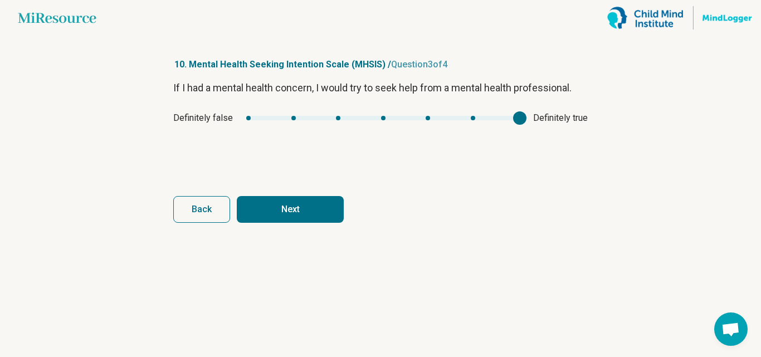
click at [518, 120] on div "mhsis2" at bounding box center [382, 118] width 273 height 4
click at [326, 214] on button "Next" at bounding box center [290, 209] width 107 height 27
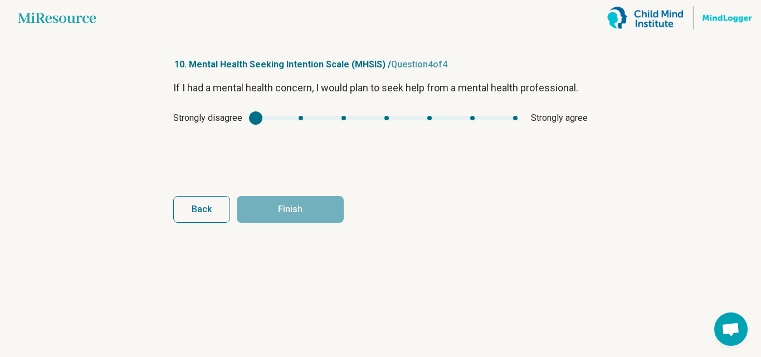
click at [515, 118] on div "mhsis3" at bounding box center [387, 118] width 262 height 4
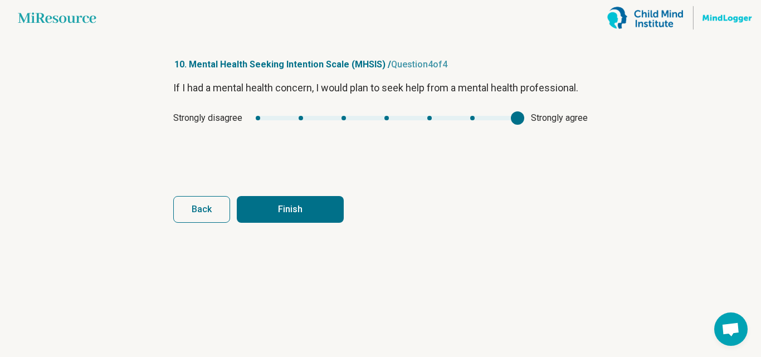
click at [320, 223] on article "10. Mental Health Seeking Intention Scale (MHSIS) / Question 4 of 4 If I had a …" at bounding box center [380, 196] width 450 height 321
click at [325, 210] on button "Finish" at bounding box center [290, 209] width 107 height 27
type input "*"
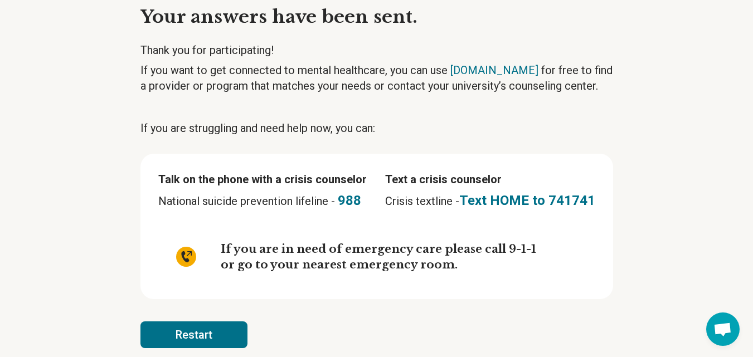
scroll to position [66, 0]
